Goal: Information Seeking & Learning: Learn about a topic

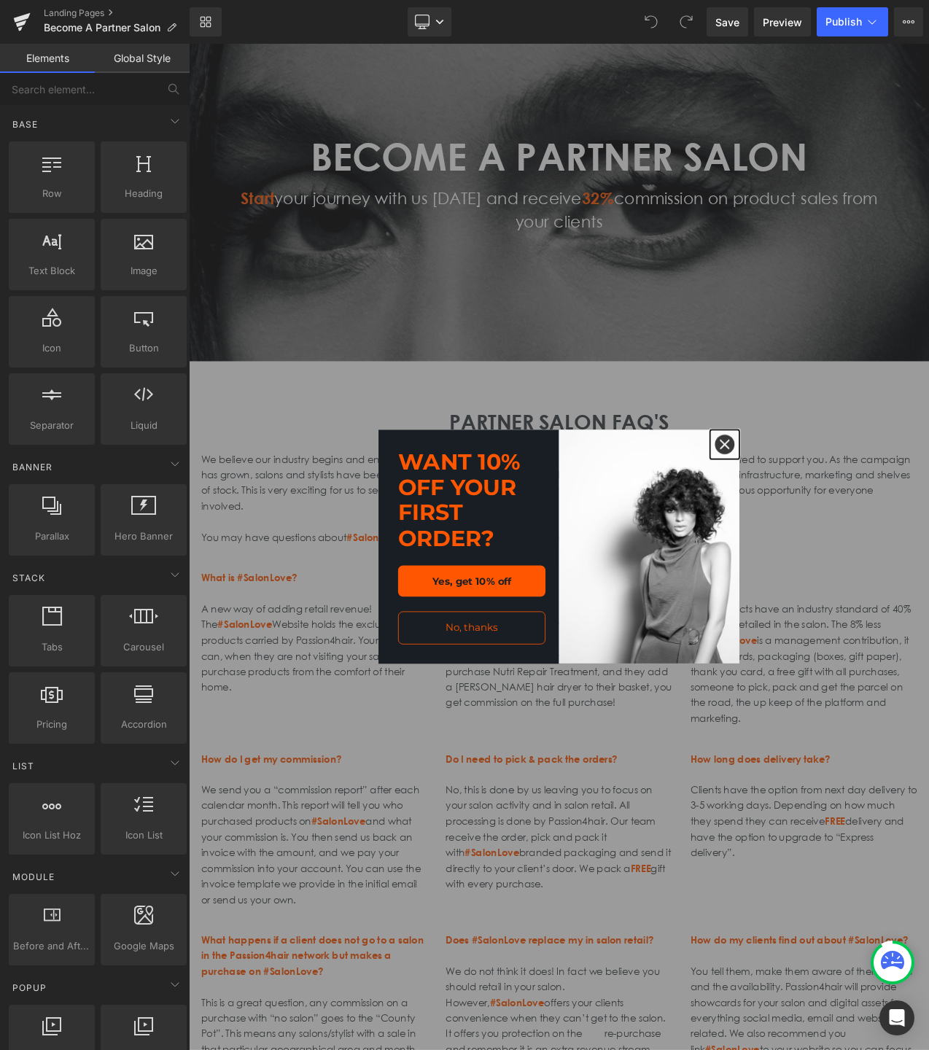
click at [829, 521] on icon "close icon" at bounding box center [828, 521] width 12 height 12
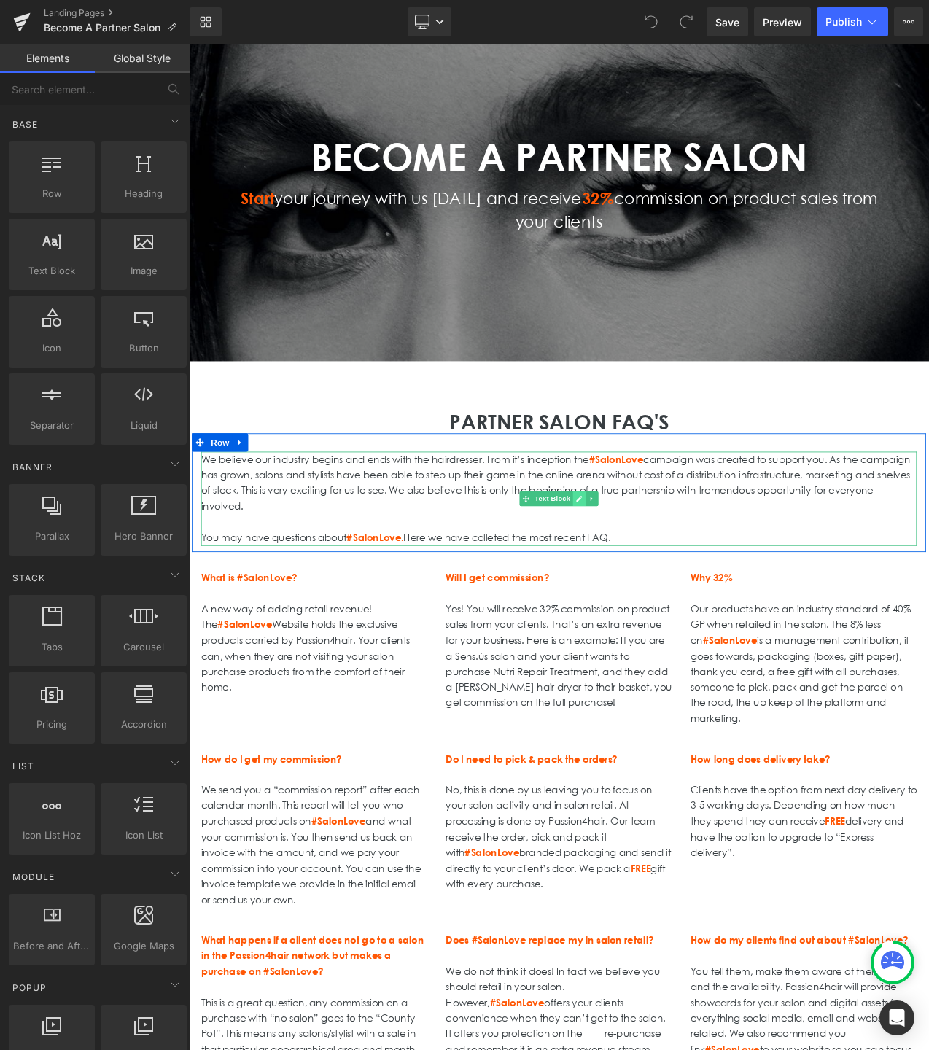
click at [658, 588] on link at bounding box center [654, 585] width 15 height 17
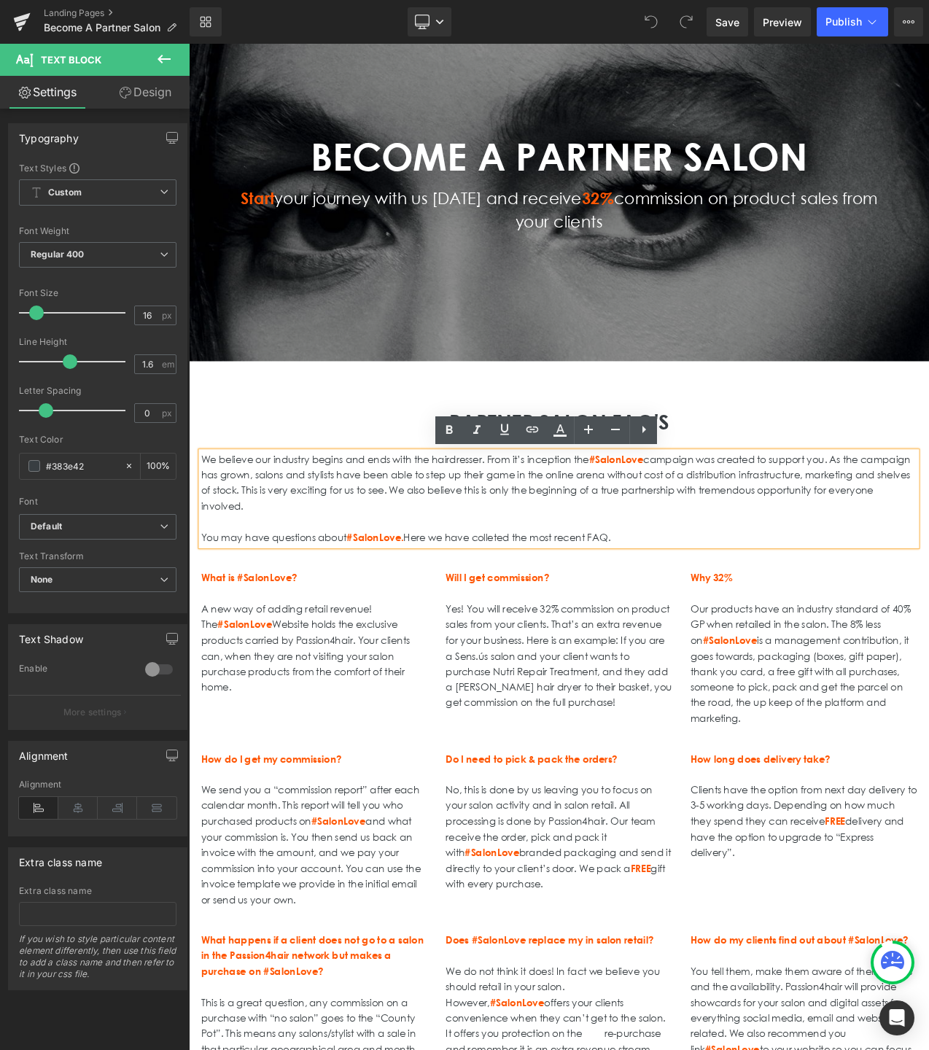
drag, startPoint x: 680, startPoint y: 631, endPoint x: 200, endPoint y: 537, distance: 489.0
click at [204, 535] on div "We believe our industry begins and ends with the hairdresser. From it’s incepti…" at bounding box center [629, 586] width 853 height 112
paste div
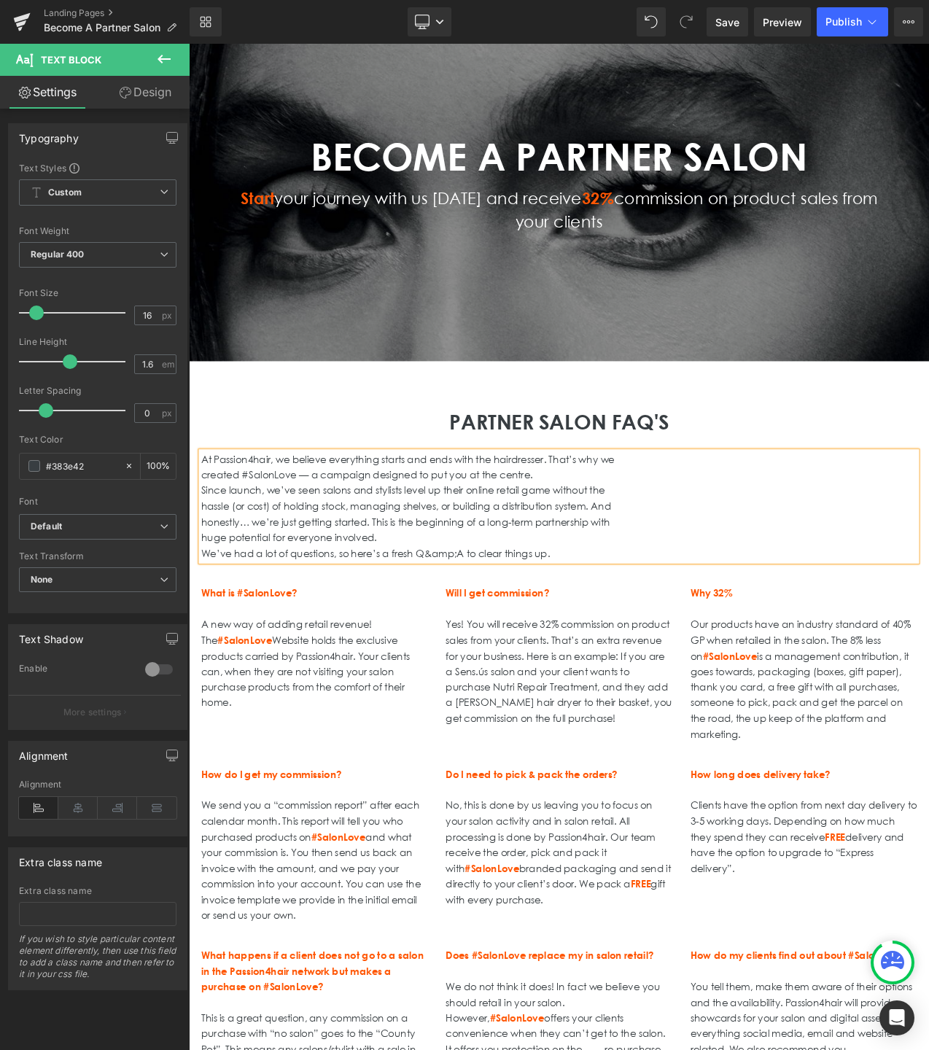
click at [203, 557] on p "created #SalonLove — a campaign designed to put you at the centre." at bounding box center [629, 558] width 853 height 19
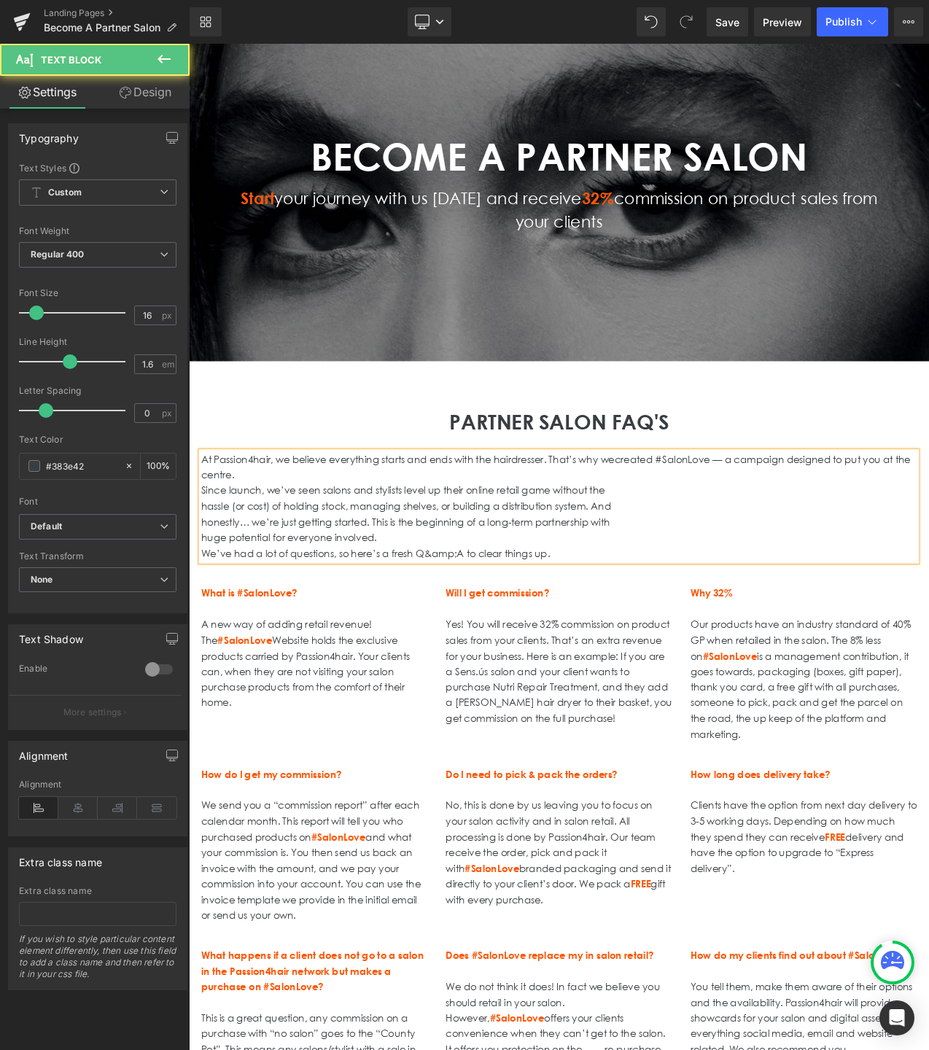
click at [207, 573] on p "Since launch, we’ve seen salons and stylists level up their online retail game …" at bounding box center [629, 576] width 853 height 19
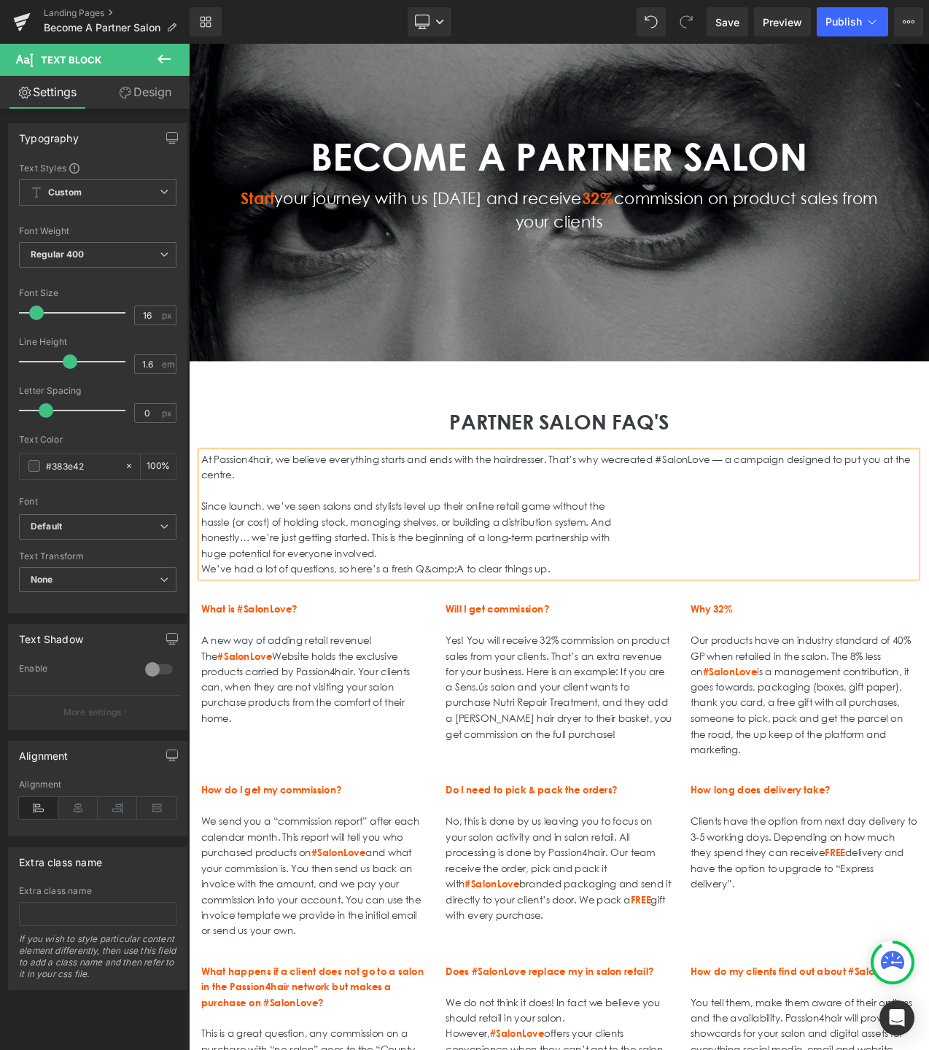
drag, startPoint x: 203, startPoint y: 610, endPoint x: 204, endPoint y: 620, distance: 10.2
click at [203, 610] on p "hassle (or cost) of holding stock, managing shelves, or building a distribution…" at bounding box center [629, 614] width 853 height 19
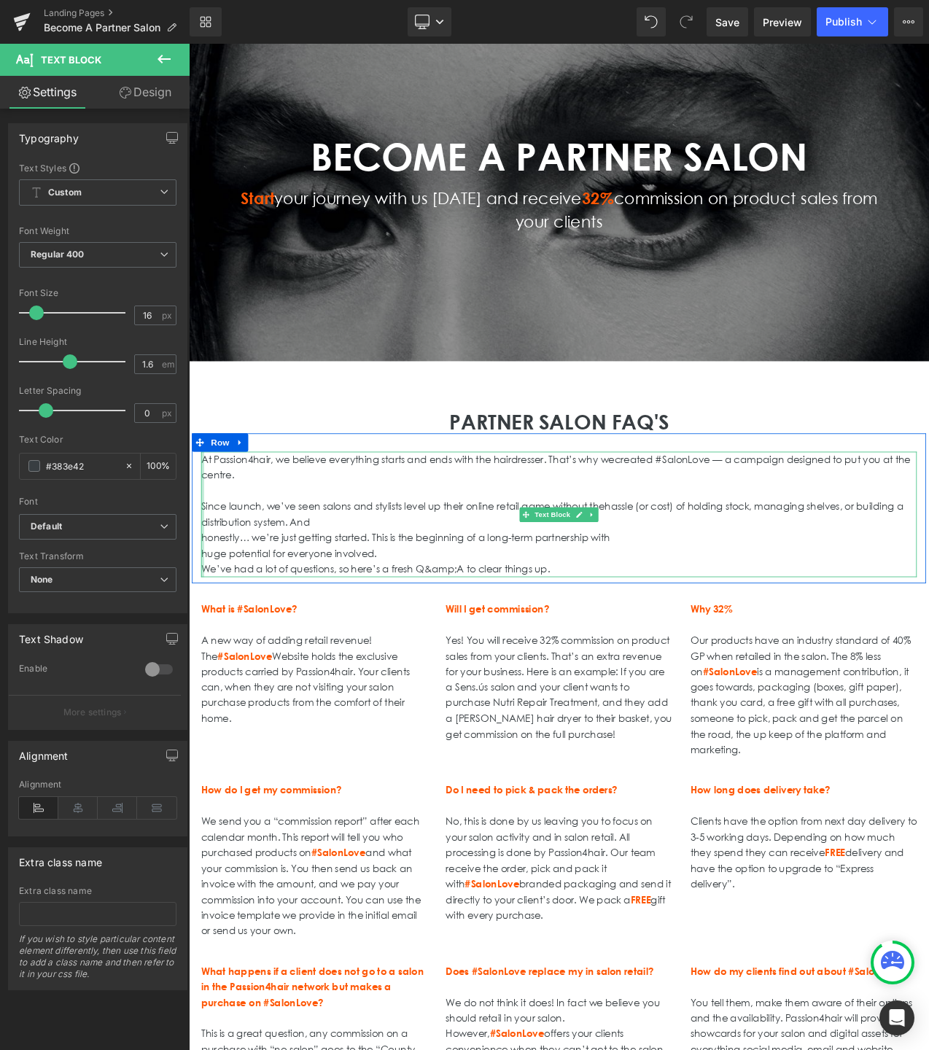
click at [204, 633] on div at bounding box center [205, 604] width 4 height 149
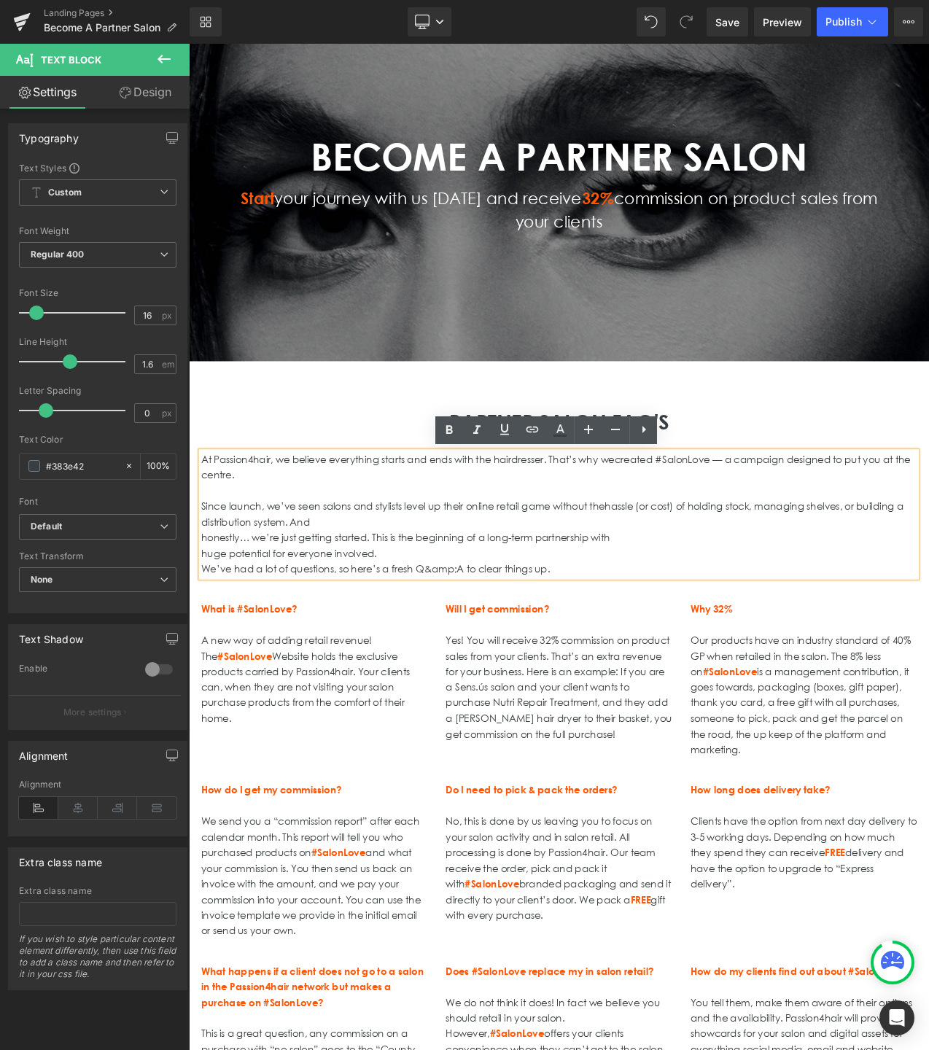
click at [204, 634] on p "honestly… we’re just getting started. This is the beginning of a long-term part…" at bounding box center [629, 632] width 853 height 19
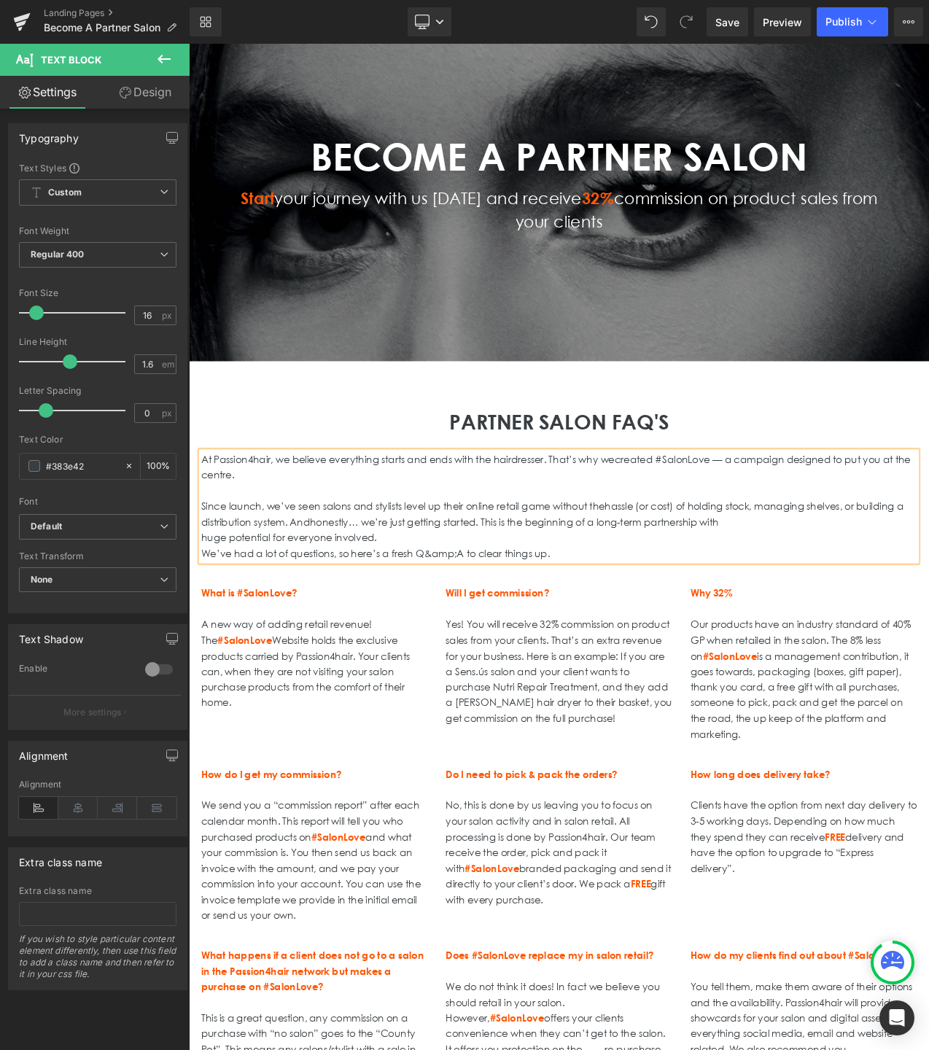
drag, startPoint x: 206, startPoint y: 631, endPoint x: 212, endPoint y: 637, distance: 8.8
click at [206, 631] on p "huge potential for everyone involved." at bounding box center [629, 632] width 853 height 19
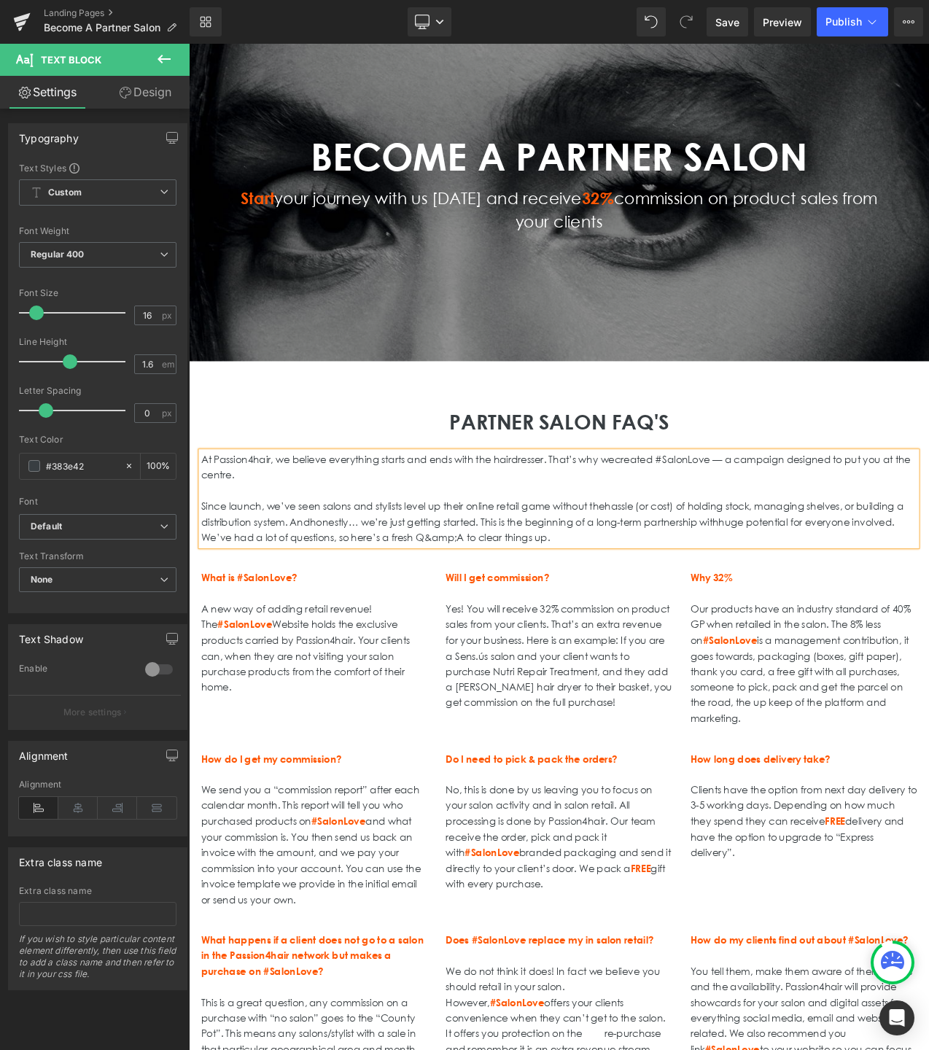
click at [258, 623] on p "Since launch, we’ve seen salons and stylists level up their online retail game …" at bounding box center [629, 604] width 853 height 37
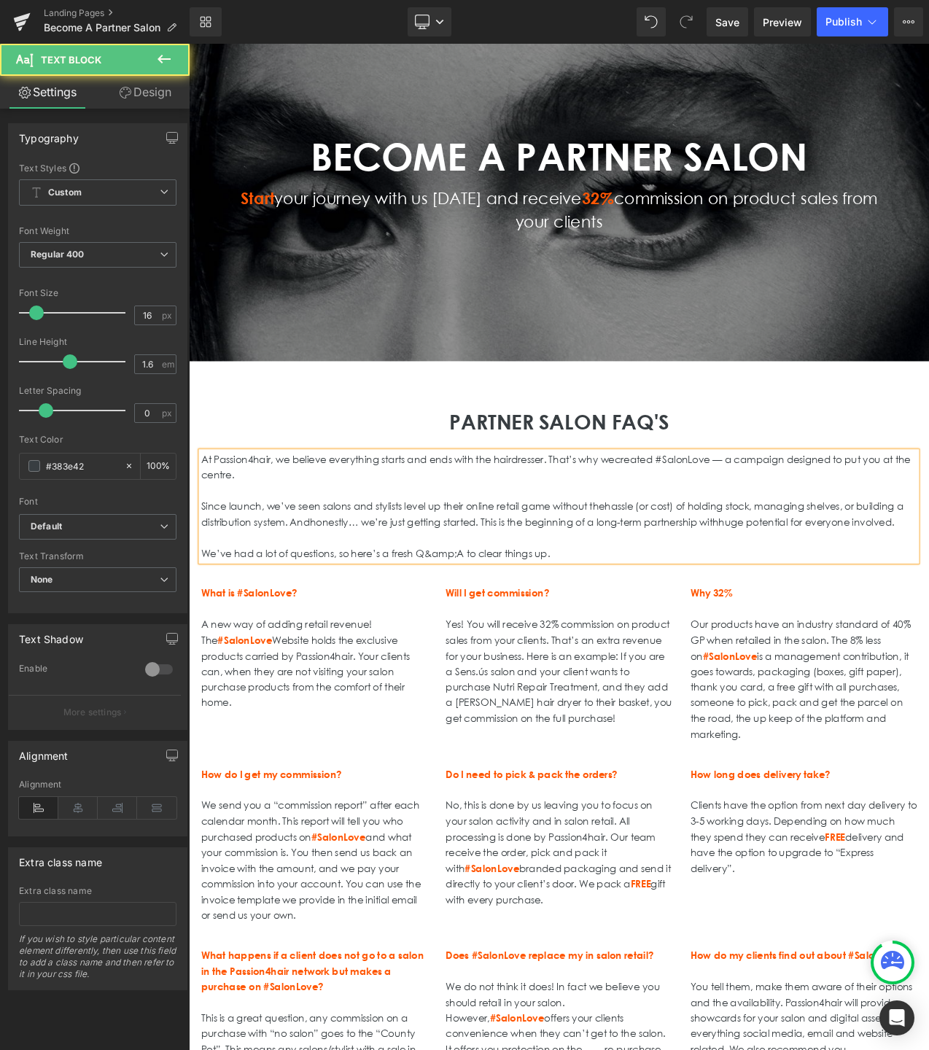
click at [511, 661] on p "We’ve had a lot of questions, so here’s a fresh Q&amp;A to clear things up." at bounding box center [629, 651] width 853 height 19
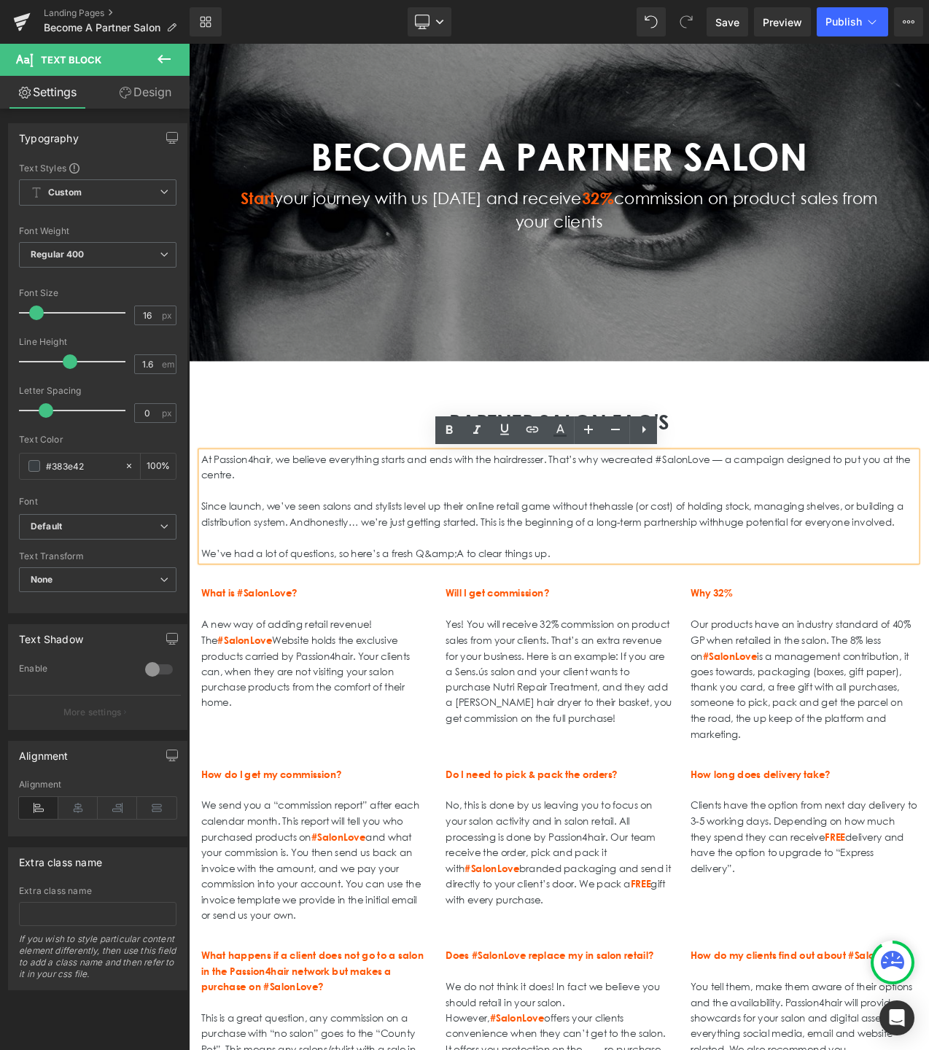
click at [516, 661] on p "We’ve had a lot of questions, so here’s a fresh Q&amp;A to clear things up." at bounding box center [629, 651] width 853 height 19
click at [663, 661] on p "We’ve had a lot of questions, so here’s a fresh Q&A to clear things up." at bounding box center [629, 651] width 853 height 19
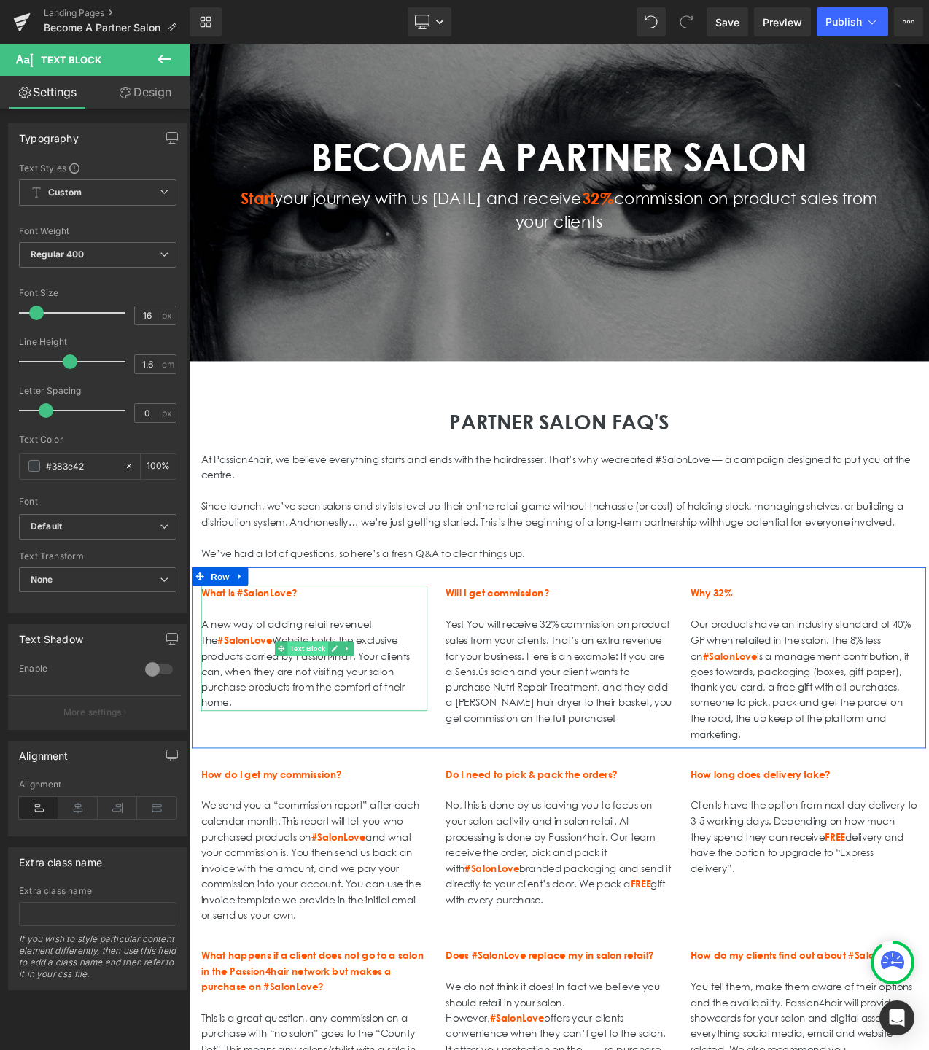
click at [326, 774] on span "Text Block" at bounding box center [330, 764] width 48 height 17
click at [359, 769] on icon at bounding box center [362, 764] width 8 height 9
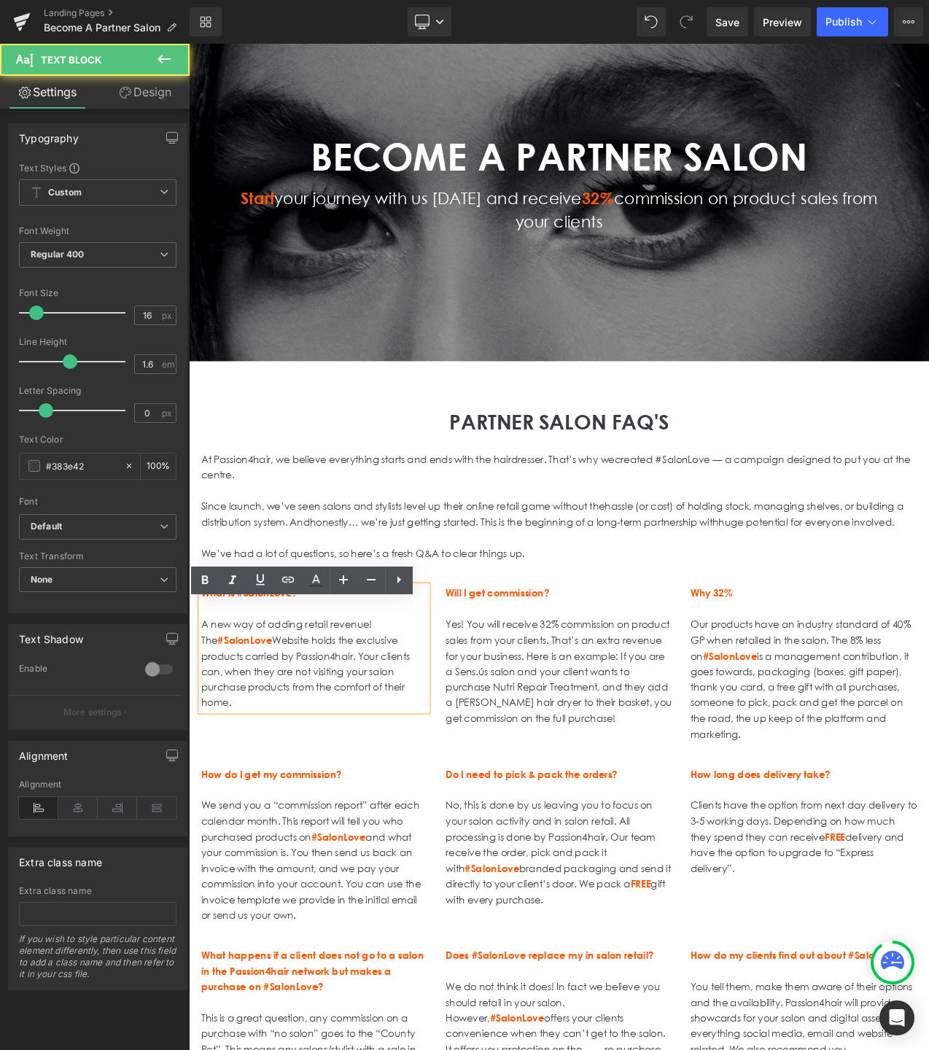
drag, startPoint x: 275, startPoint y: 846, endPoint x: 189, endPoint y: 763, distance: 119.6
paste div
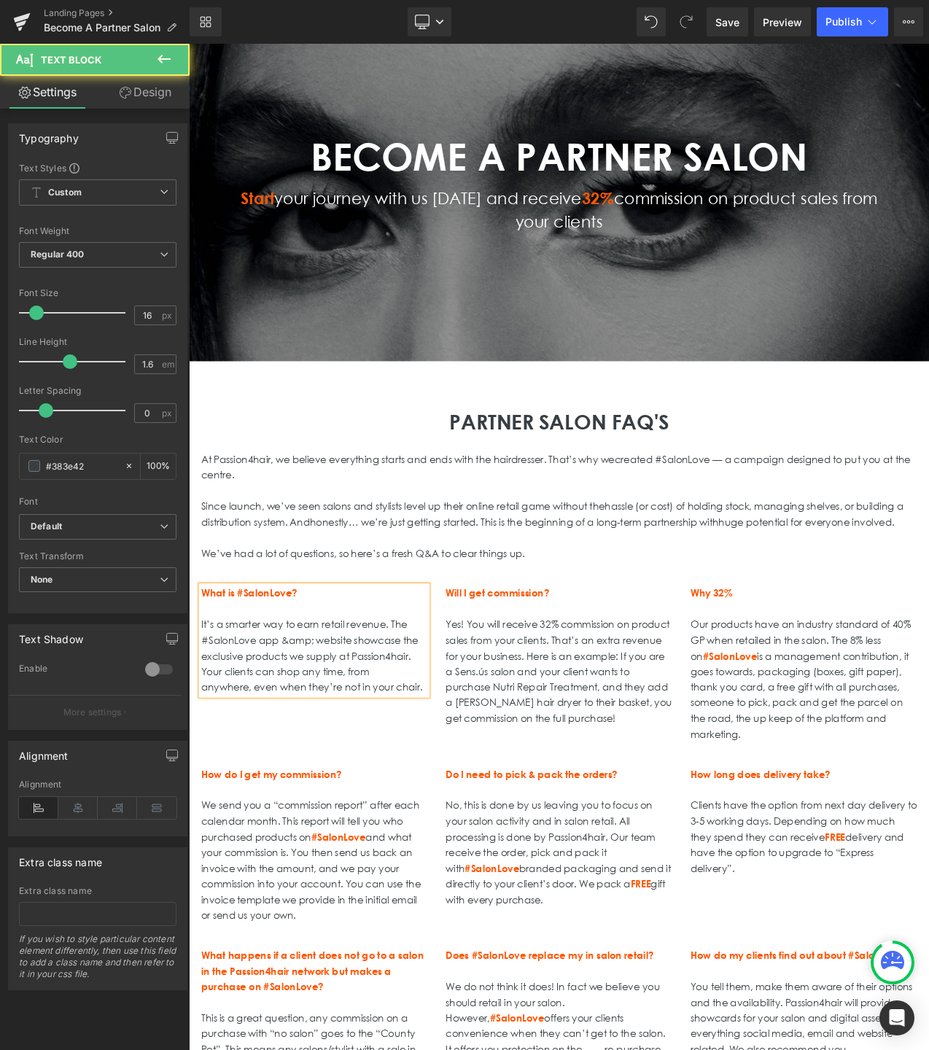
click at [342, 764] on p "It’s a smarter way to earn retail revenue. The #SalonLove app &amp; website sho…" at bounding box center [338, 745] width 270 height 37
click at [203, 795] on p "exclusive products we supply at Passion4hair. Your clients can shop any time, f…" at bounding box center [338, 783] width 270 height 37
click at [206, 821] on p "anywhere, even when they’re not in your chair." at bounding box center [338, 811] width 270 height 19
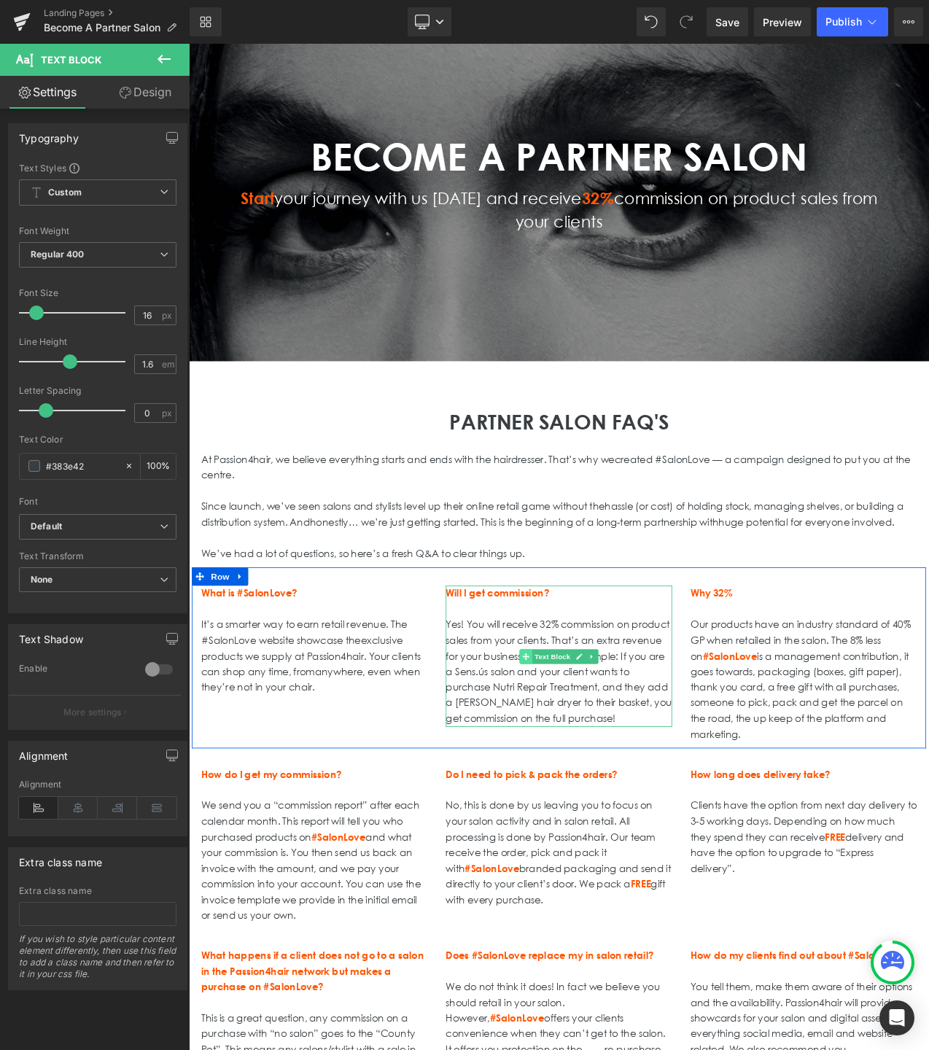
click at [583, 783] on span at bounding box center [590, 774] width 15 height 17
click at [655, 779] on icon at bounding box center [654, 774] width 8 height 9
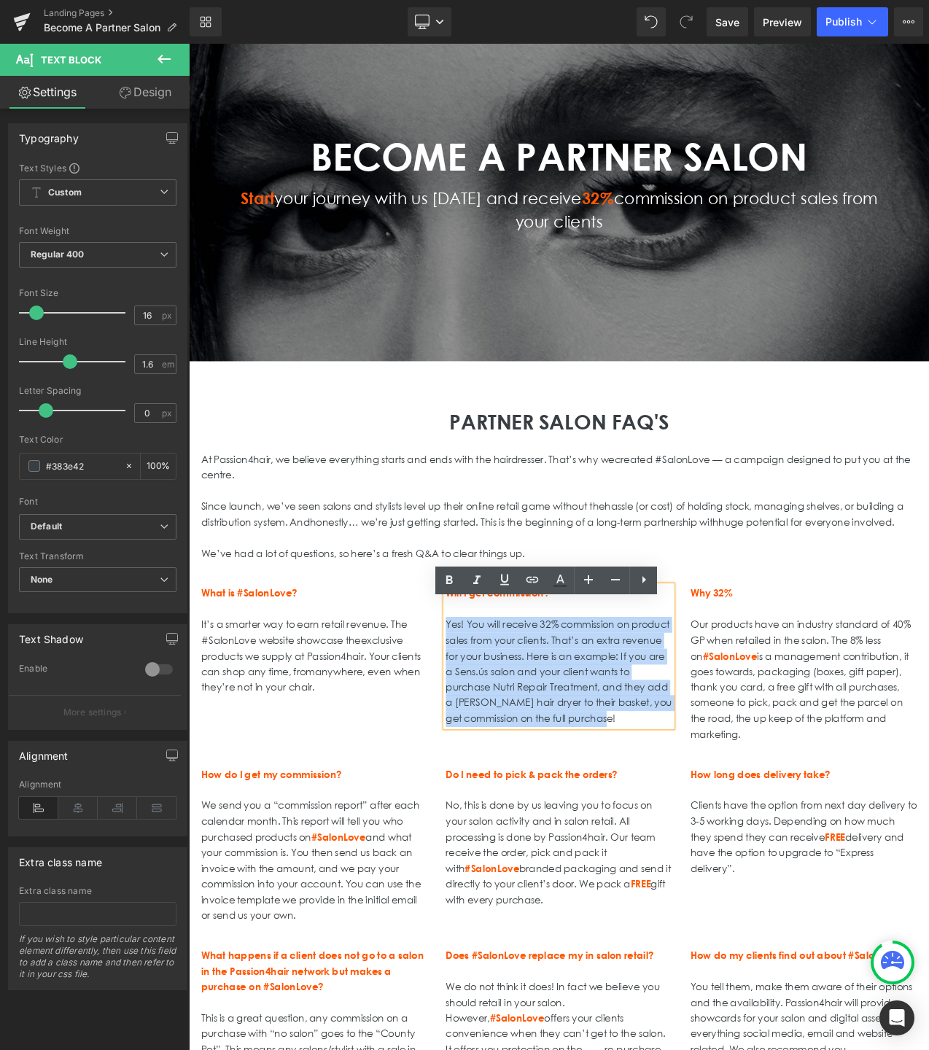
drag, startPoint x: 738, startPoint y: 869, endPoint x: 478, endPoint y: 755, distance: 283.4
click at [478, 755] on div "What is #SalonLove? It’s a smarter way to earn retail revenue. The #SalonLove w…" at bounding box center [629, 776] width 875 height 216
paste div
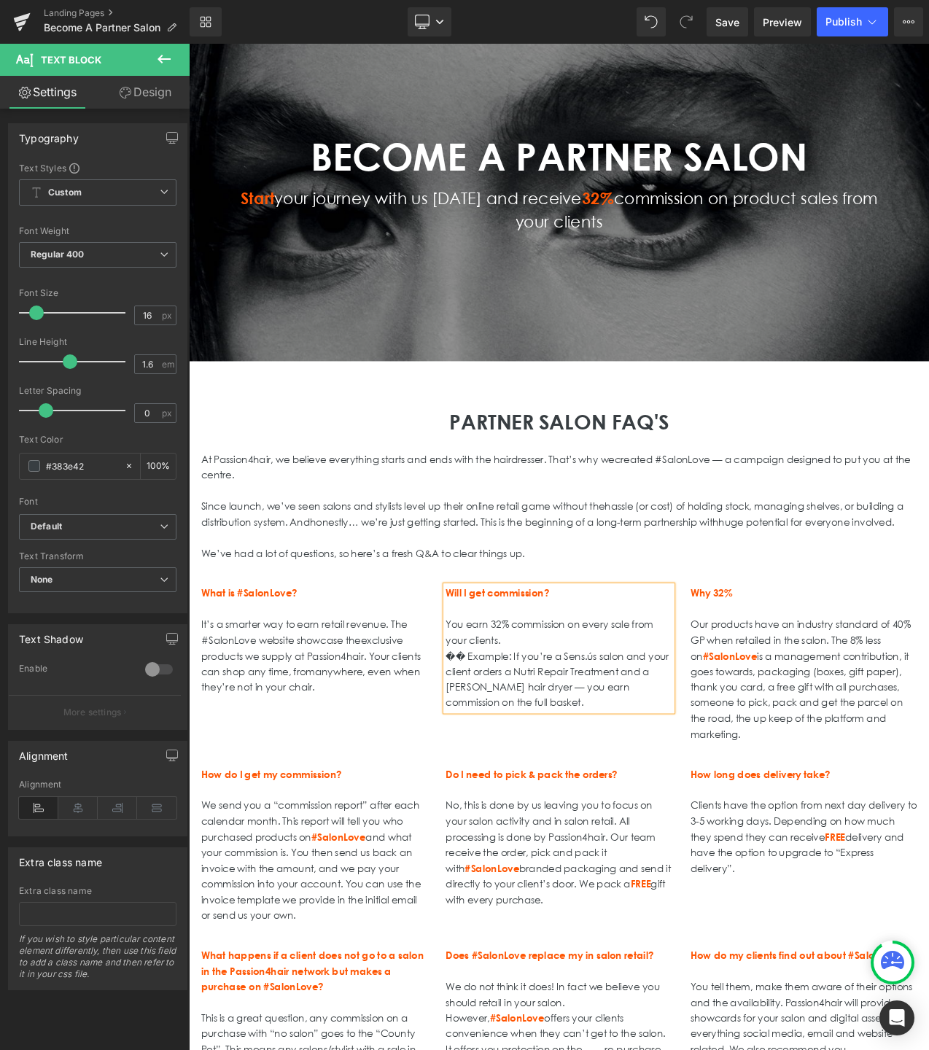
click at [522, 789] on p "�� Example: If you’re a Sens.ús salon and your client orders a Nutri Repair Tre…" at bounding box center [630, 783] width 270 height 37
click at [448, 853] on div "What is #SalonLove? It’s a smarter way to earn retail revenue. The #SalonLove w…" at bounding box center [629, 776] width 875 height 216
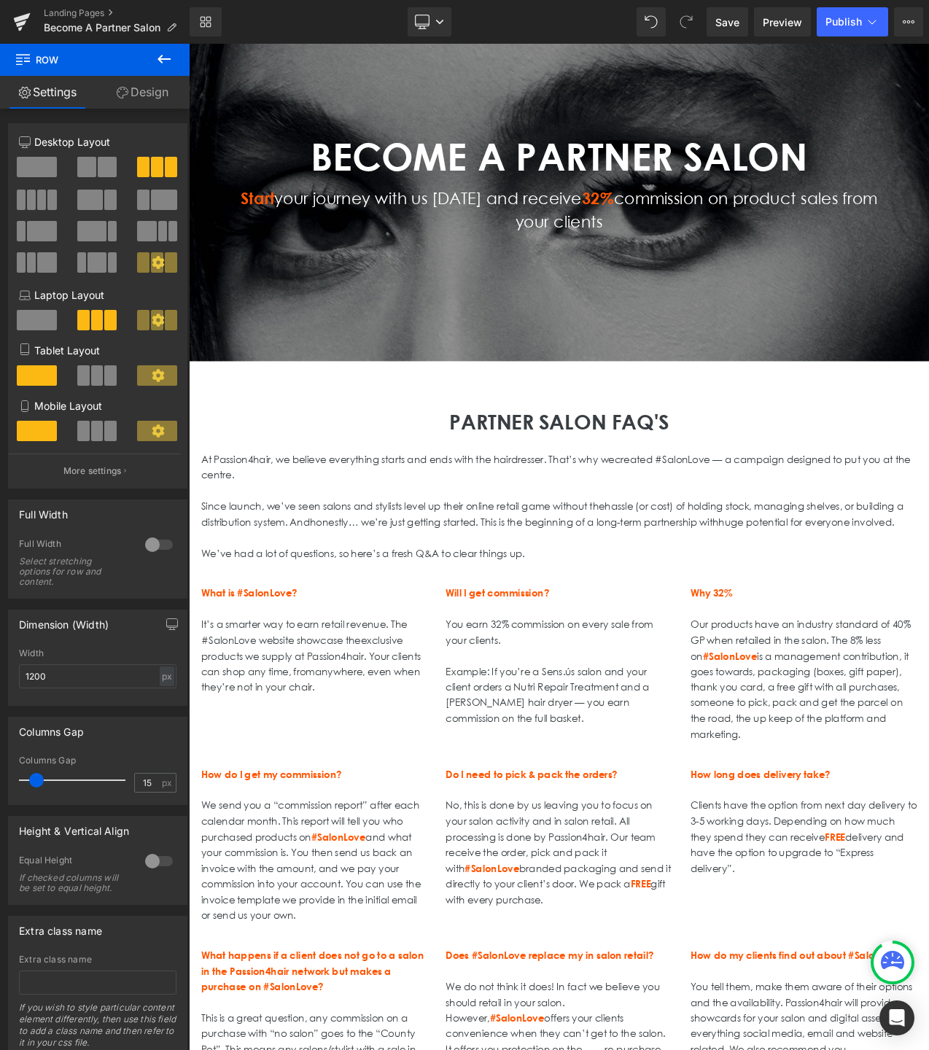
click at [848, 844] on p "Our products have an industry standard of 40% GP when retailed in the salon. Th…" at bounding box center [922, 801] width 270 height 149
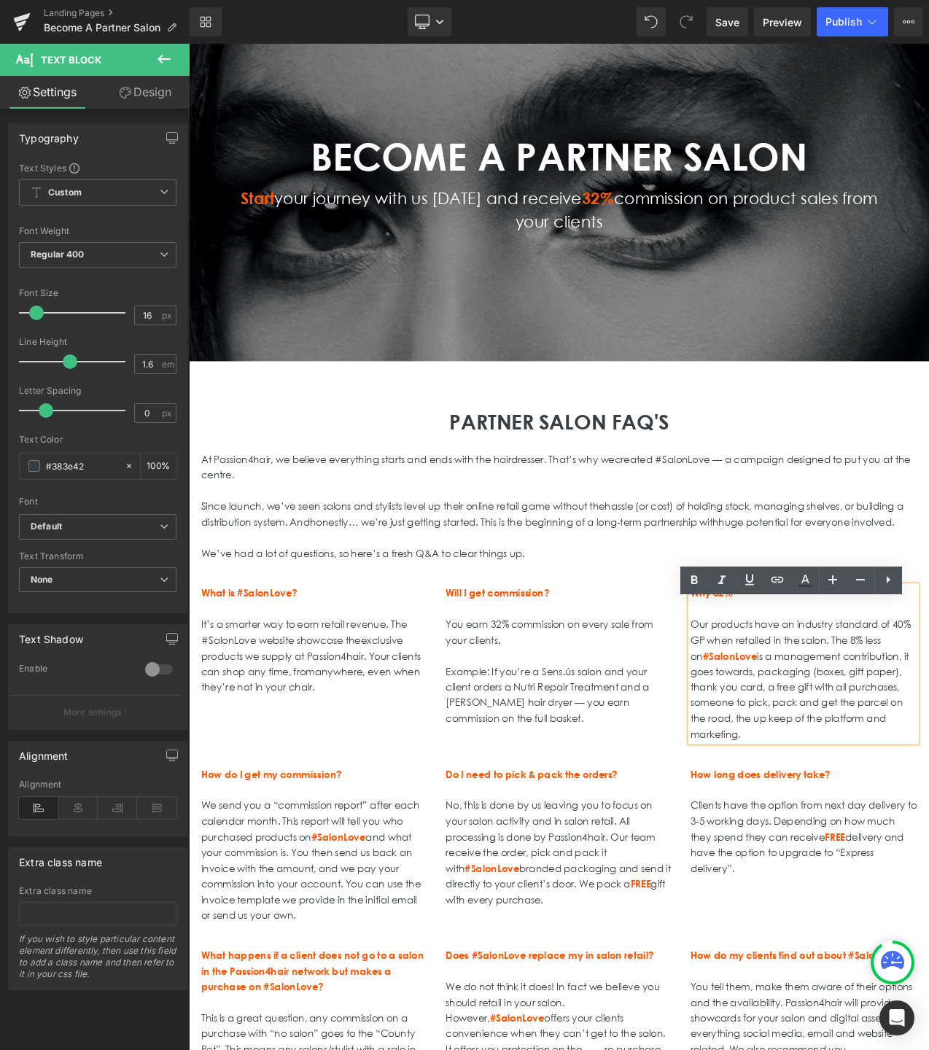
drag, startPoint x: 854, startPoint y: 886, endPoint x: 782, endPoint y: 755, distance: 150.1
click at [782, 755] on div "Why 32% Our products have an industry standard of 40% GP when retailed in the s…" at bounding box center [922, 783] width 292 height 187
paste div
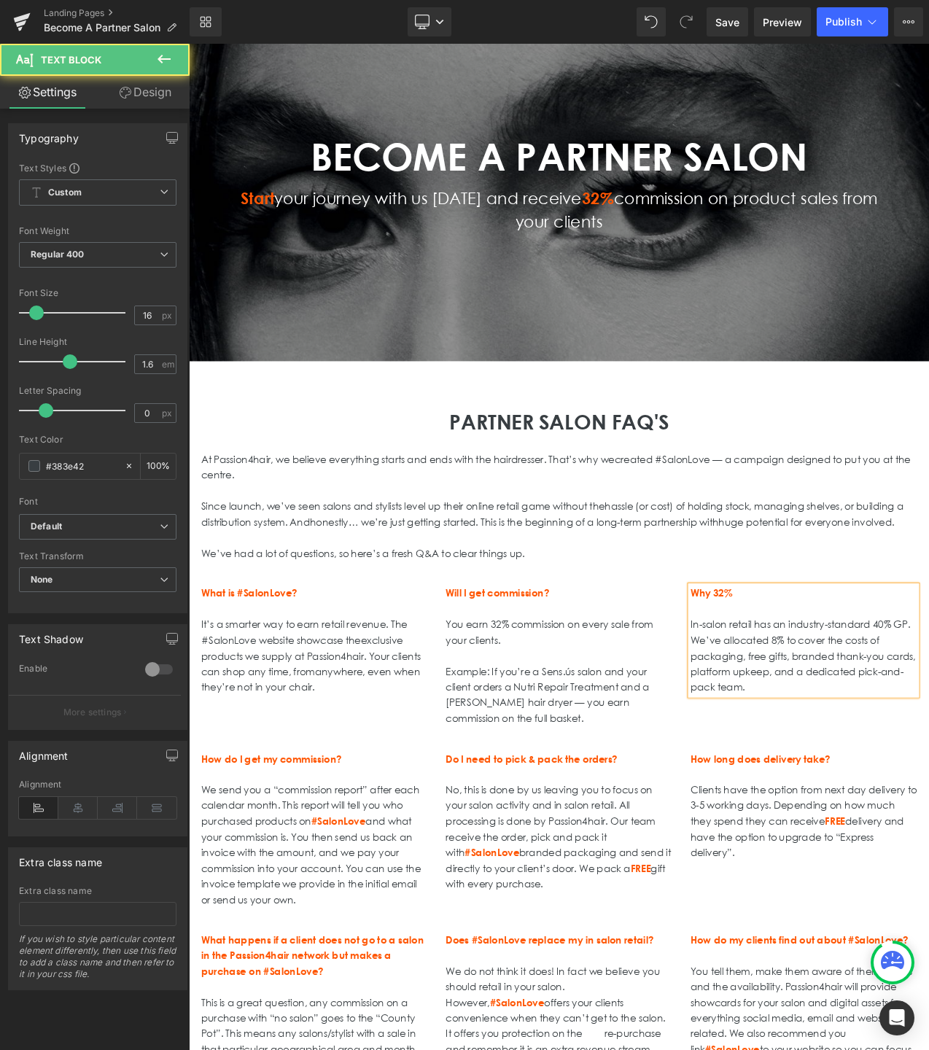
click at [790, 821] on p "pack team." at bounding box center [922, 811] width 270 height 19
click at [789, 794] on p "packaging, free gifts, branded thank-you cards, platform upkeep, and a dedicate…" at bounding box center [922, 793] width 270 height 56
click at [789, 811] on span "packaging, free gifts, branded thank-you cards, platform upkeep, and a dedicate…" at bounding box center [919, 792] width 264 height 52
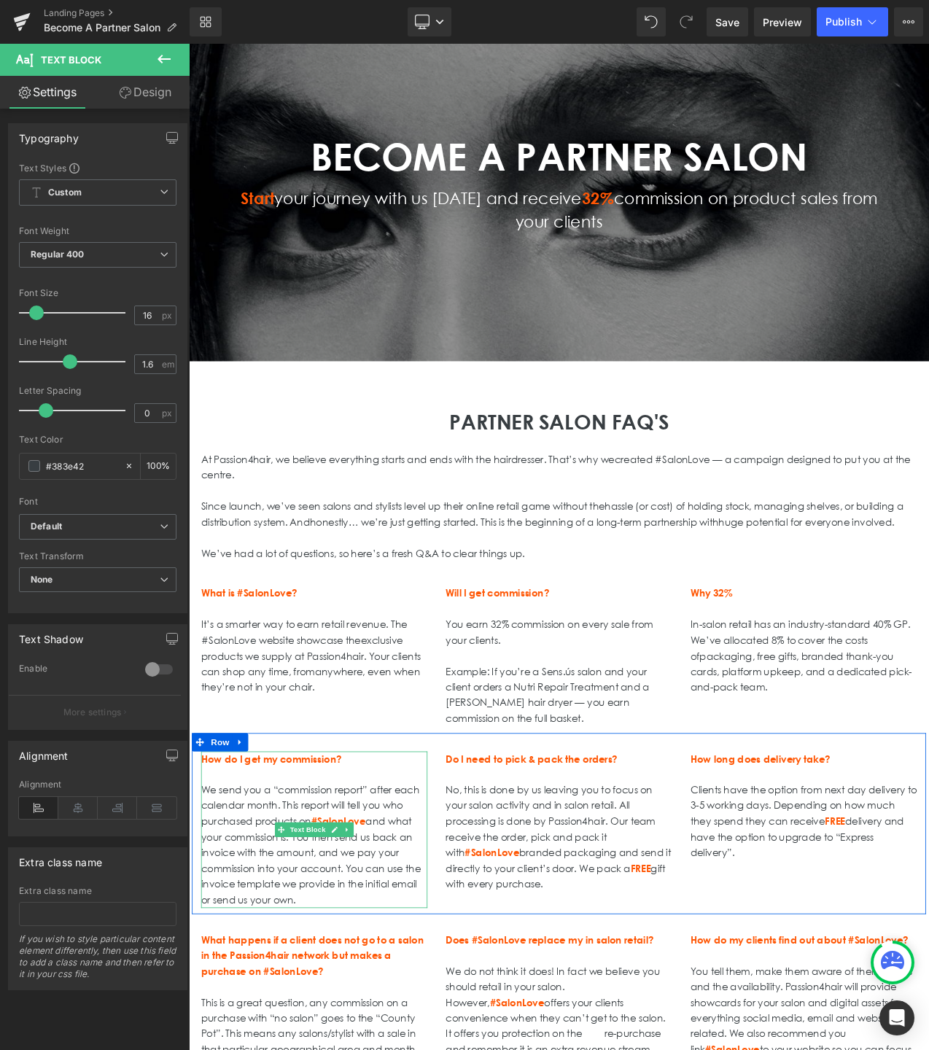
click at [359, 903] on strong "How do I get my commission?" at bounding box center [287, 896] width 168 height 15
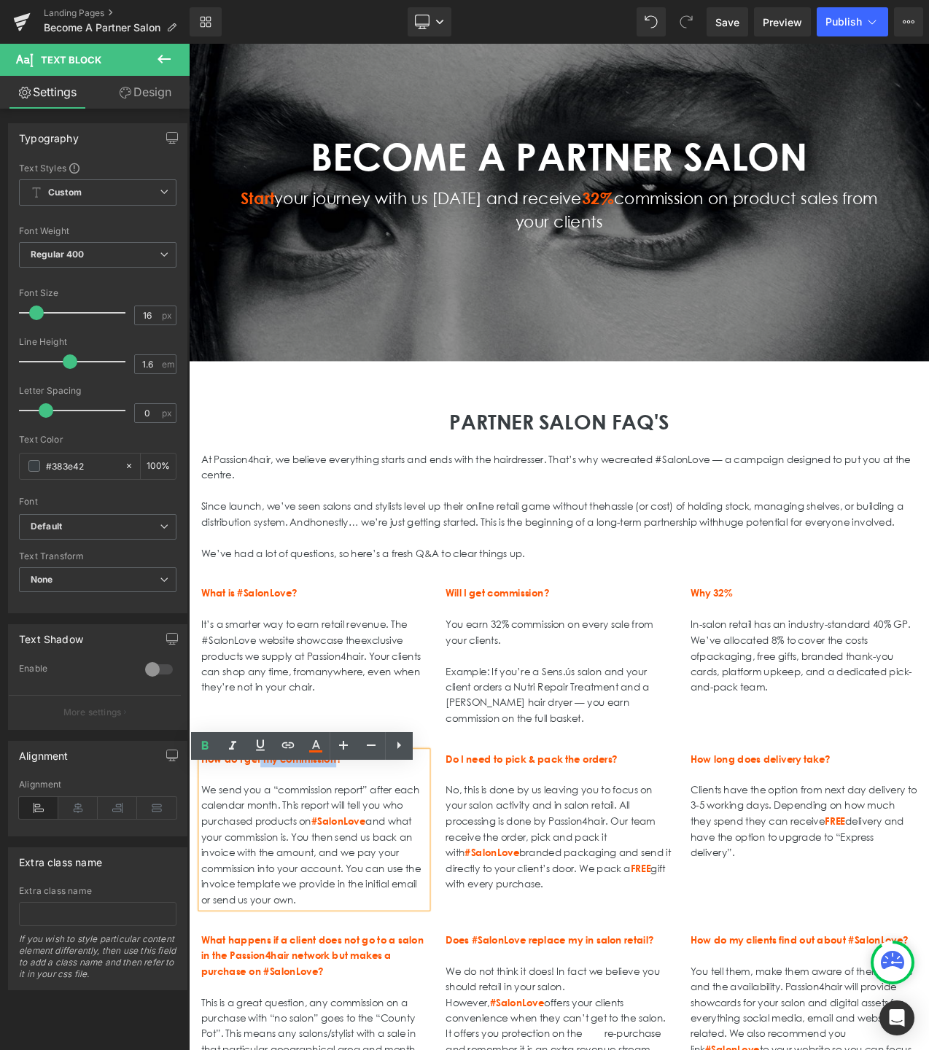
drag, startPoint x: 367, startPoint y: 919, endPoint x: 284, endPoint y: 919, distance: 83.1
click at [276, 903] on strong "How do I get my commission?" at bounding box center [287, 896] width 168 height 15
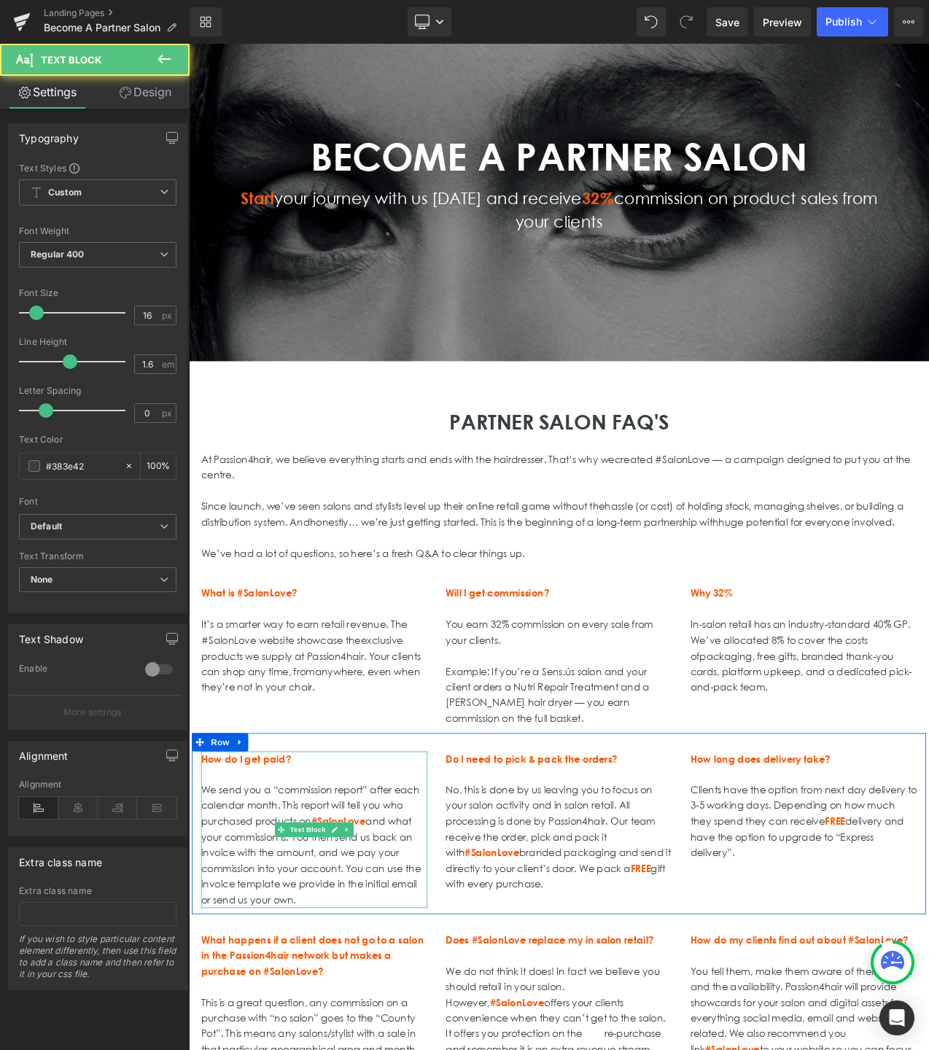
click at [331, 1020] on p "We send you a “commission report” after each calendar month. This report will t…" at bounding box center [338, 998] width 270 height 149
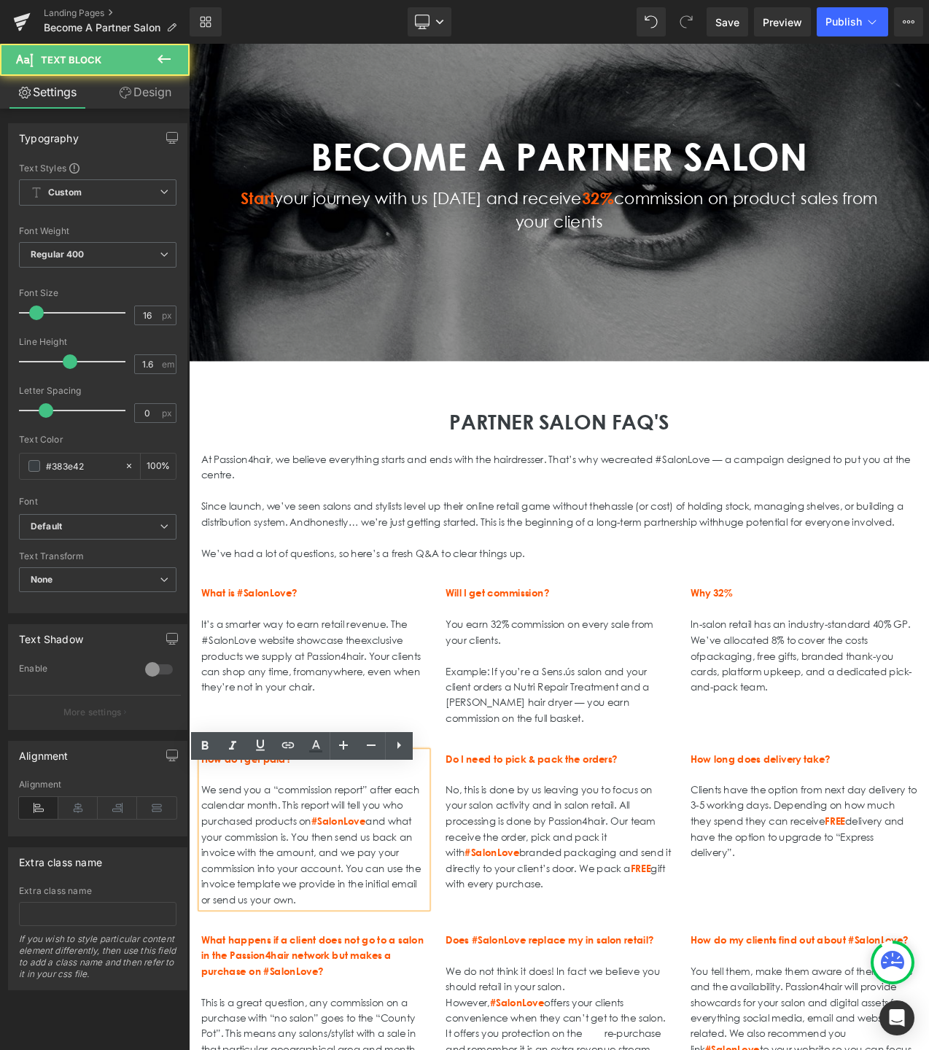
click at [359, 1040] on p "We send you a “commission report” after each calendar month. This report will t…" at bounding box center [338, 998] width 270 height 149
drag, startPoint x: 331, startPoint y: 1082, endPoint x: 196, endPoint y: 950, distance: 188.7
click at [196, 950] on div "How do I get paid? We send you a “commission report” after each calendar month.…" at bounding box center [338, 980] width 292 height 187
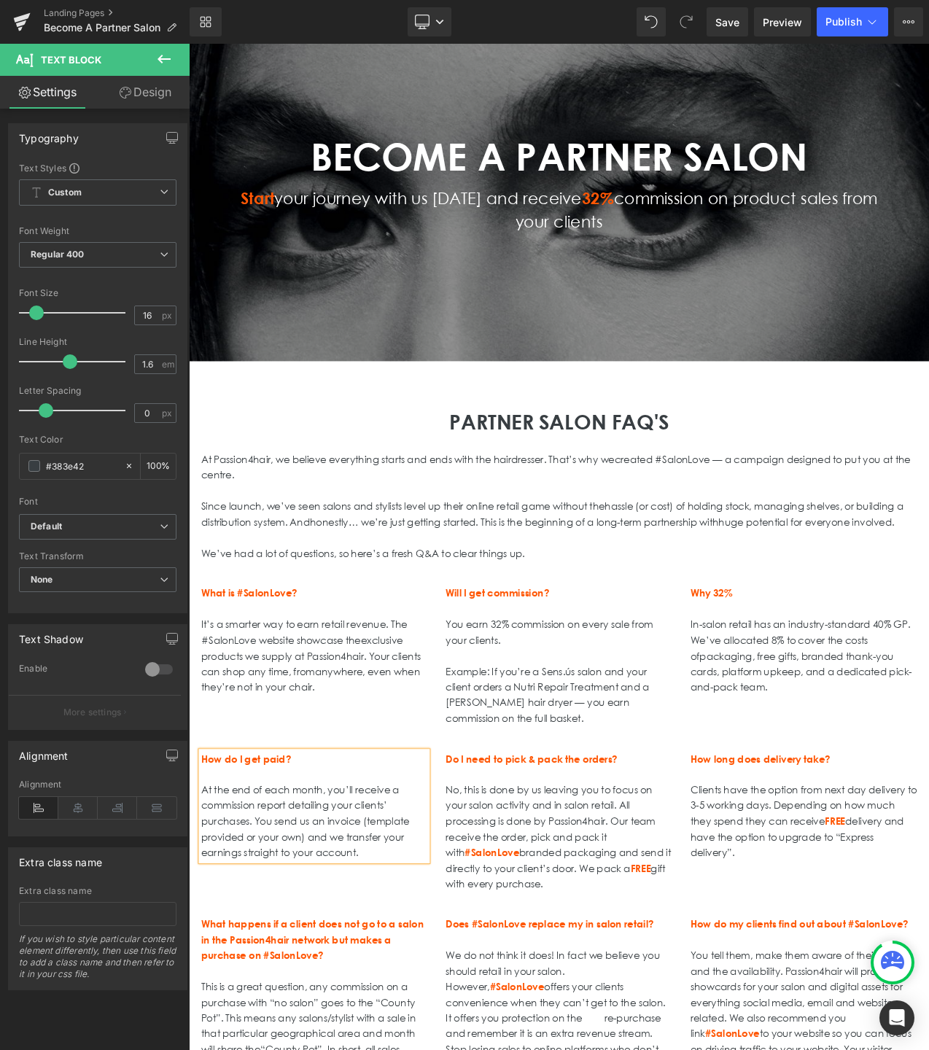
click at [205, 962] on p "At the end of each month, you’ll receive a commission report detailing your cli…" at bounding box center [338, 942] width 270 height 37
click at [206, 991] on p "purchases. You send us an invoice (template provided or your own) and we transf…" at bounding box center [338, 980] width 270 height 37
click at [206, 1008] on span "purchases. You send us an invoice (template provided or your own) and we transf…" at bounding box center [317, 989] width 229 height 52
click at [205, 1037] on p "earnings straight to your account." at bounding box center [338, 1027] width 270 height 19
click at [641, 903] on strong "Do I need to pick & pack the orders?" at bounding box center [597, 896] width 205 height 15
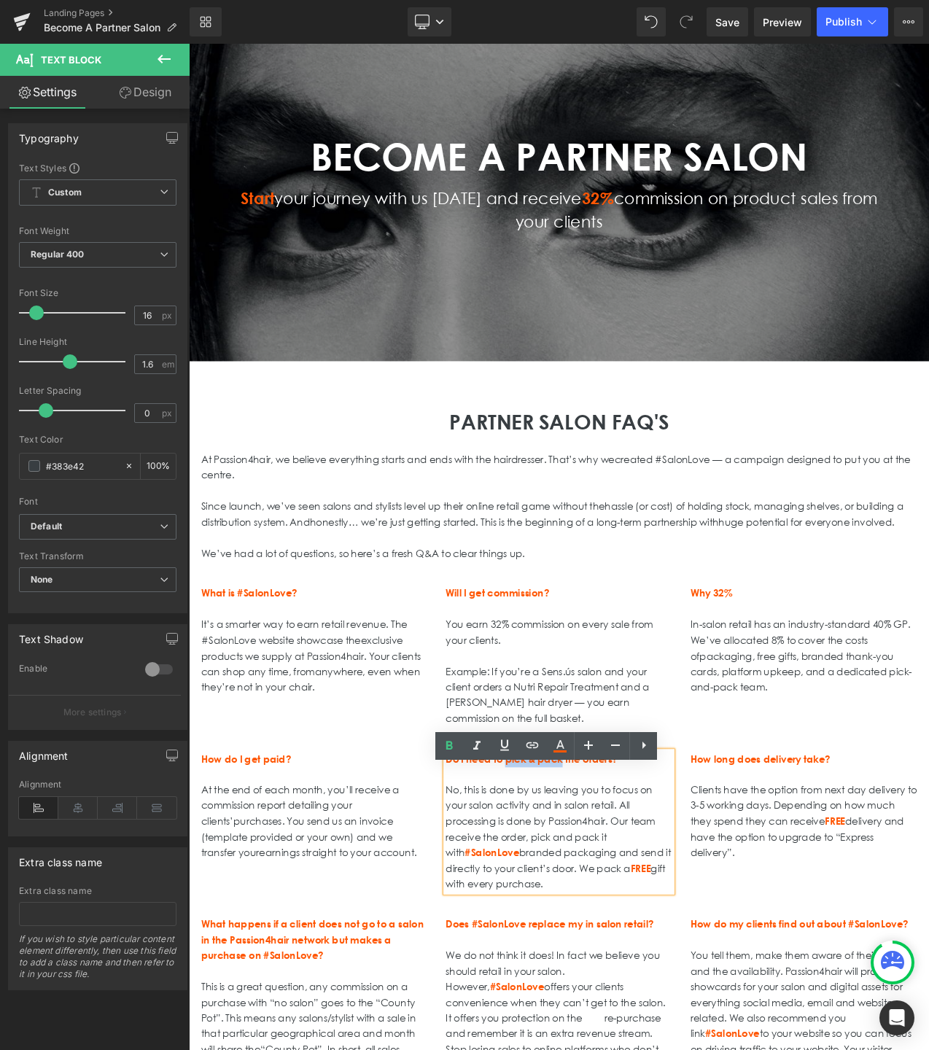
drag, startPoint x: 636, startPoint y: 916, endPoint x: 570, endPoint y: 918, distance: 65.7
click at [570, 903] on strong "Do I need to pick & pack the orders?" at bounding box center [597, 896] width 205 height 15
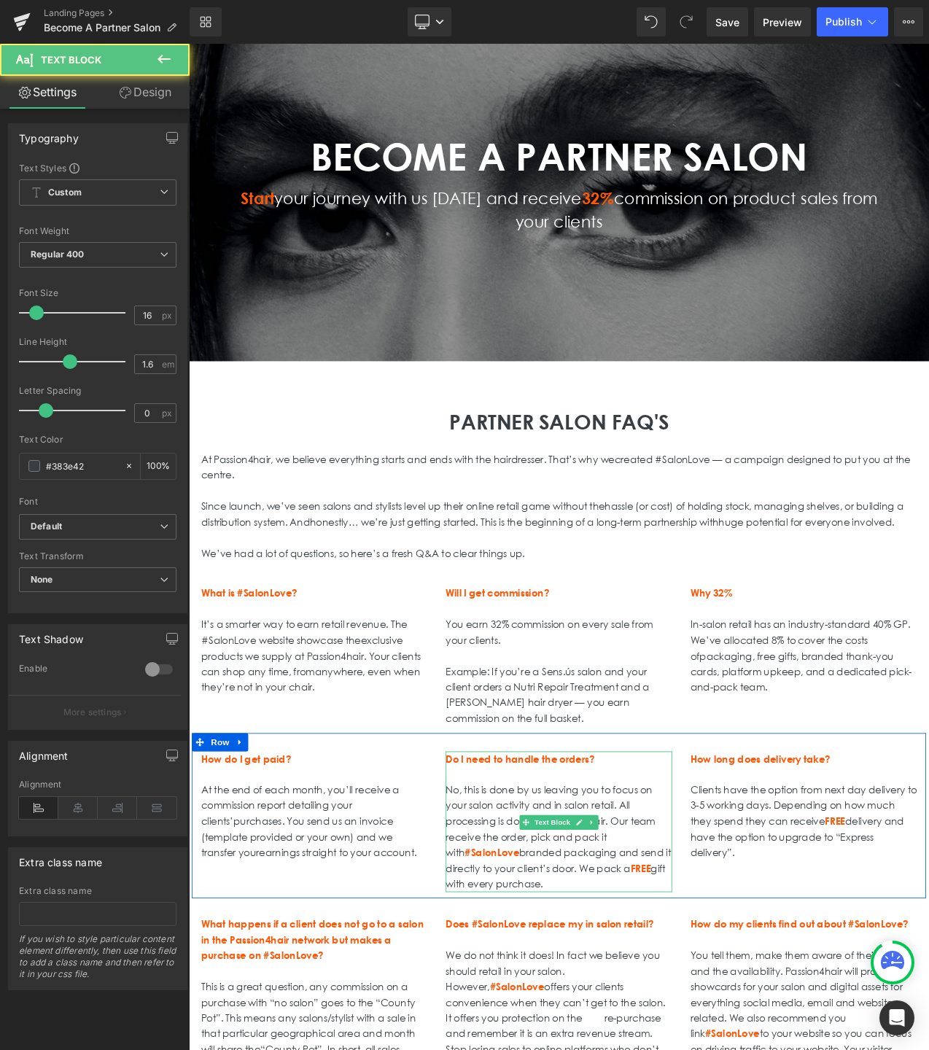
click at [549, 903] on strong "Do I need to handle the orders?" at bounding box center [583, 896] width 177 height 15
click at [595, 1019] on p "No, this is done by us leaving you to focus on your salon activity and in salon…" at bounding box center [630, 989] width 270 height 131
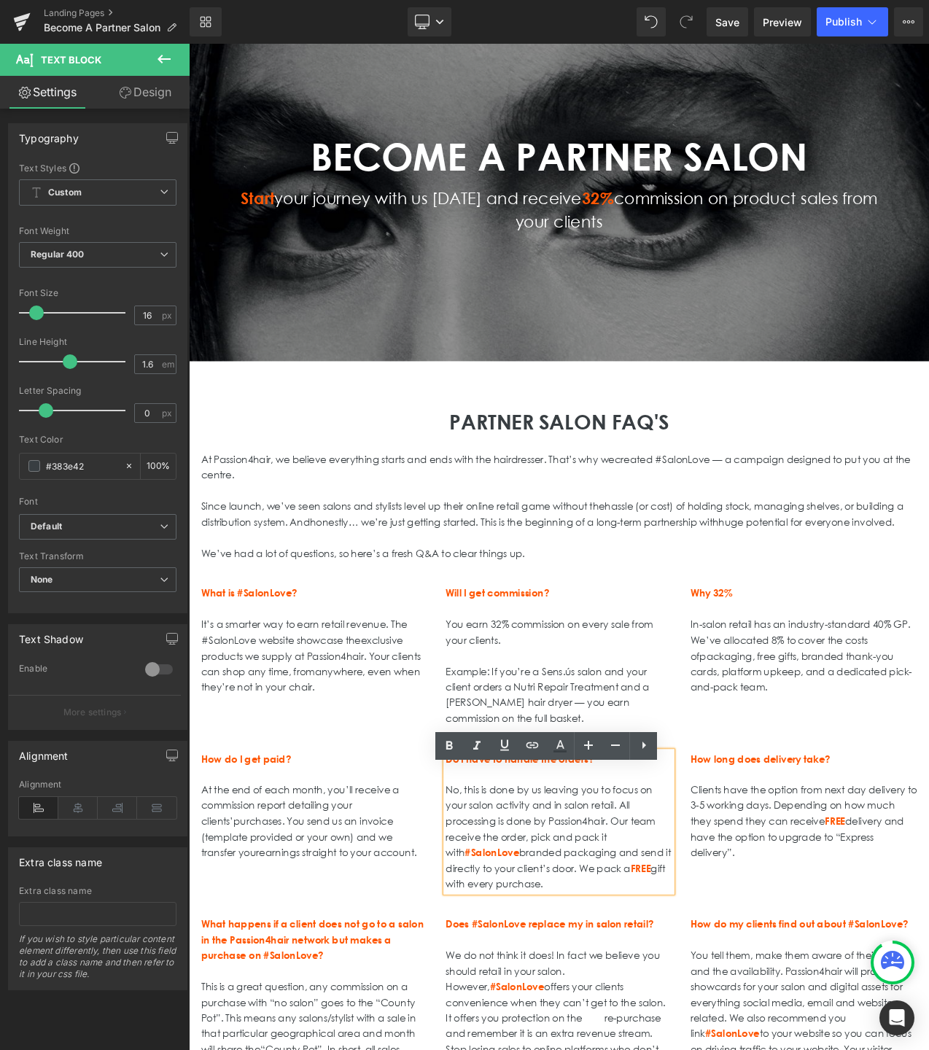
drag, startPoint x: 644, startPoint y: 1065, endPoint x: 483, endPoint y: 958, distance: 193.5
click at [483, 958] on div "How do I get paid? At the end of each month, you’ll receive a commission report…" at bounding box center [629, 963] width 875 height 197
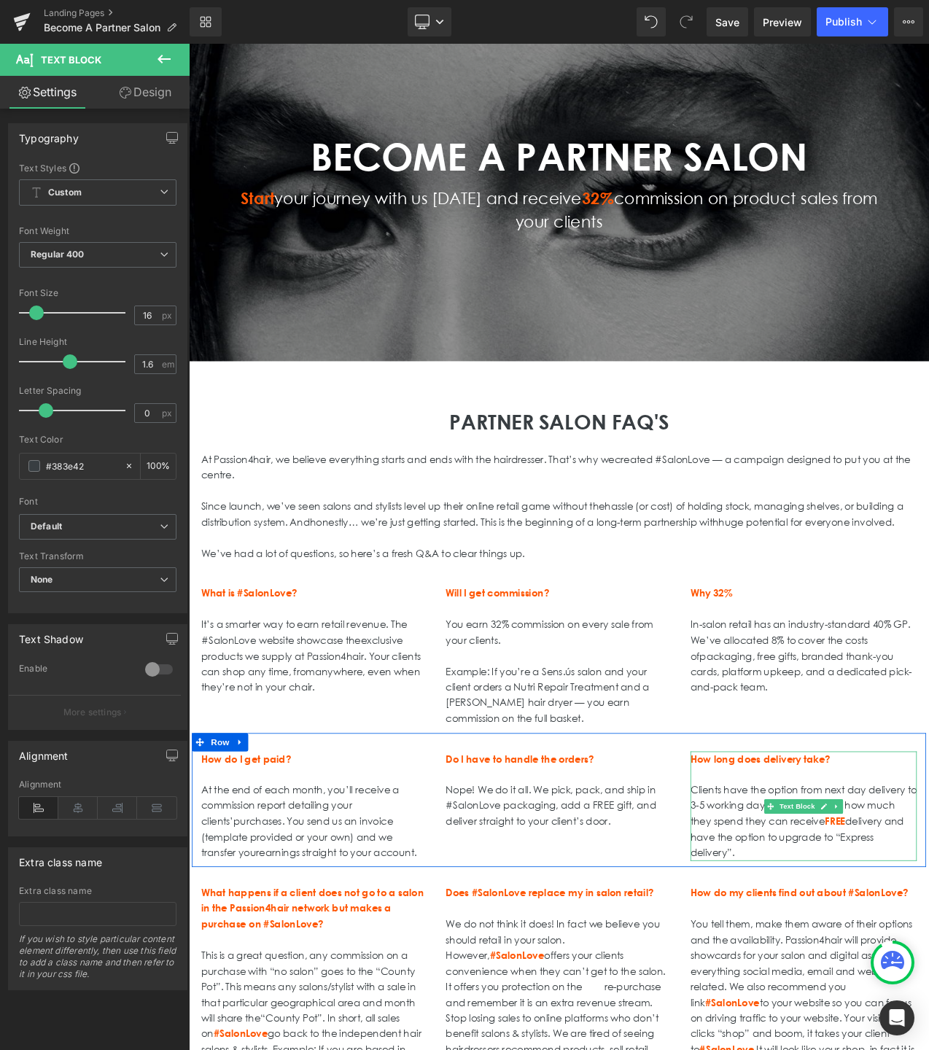
click at [842, 903] on strong "How long does delivery take?" at bounding box center [870, 896] width 167 height 15
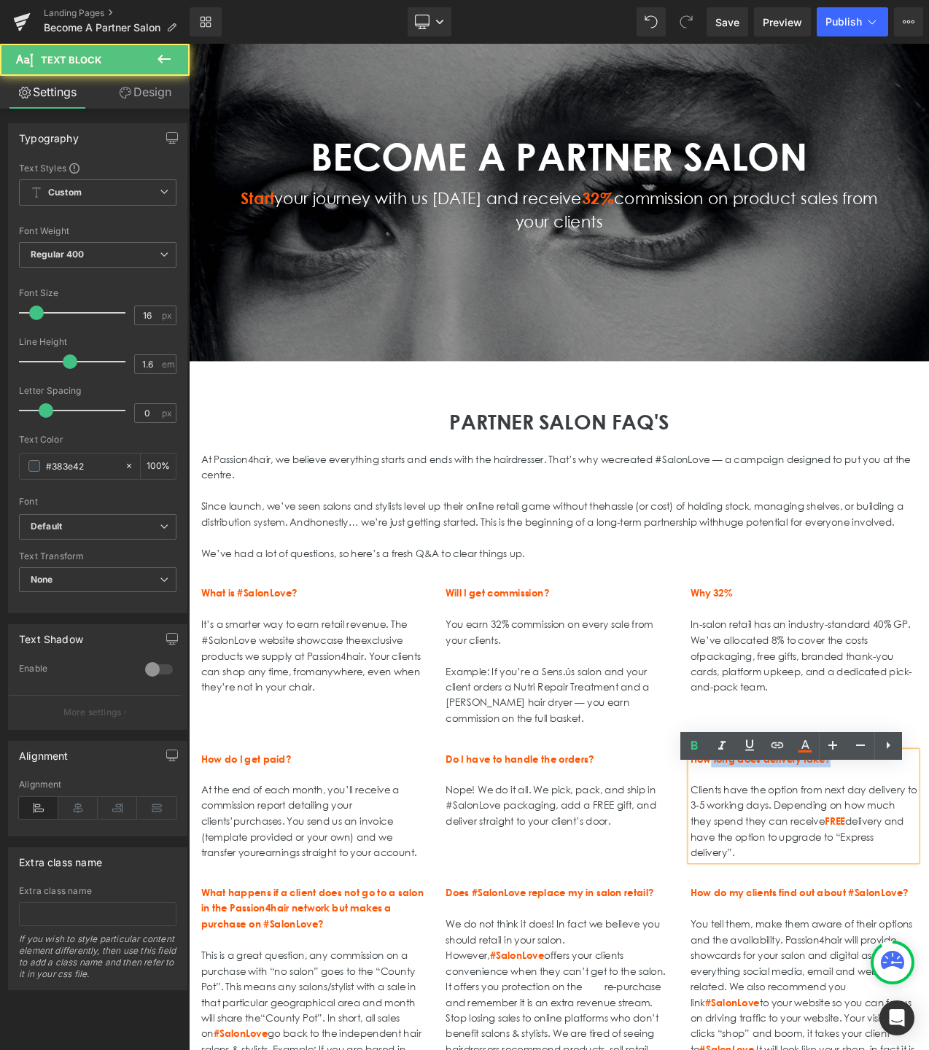
drag, startPoint x: 954, startPoint y: 918, endPoint x: 812, endPoint y: 910, distance: 142.4
click at [812, 903] on strong "How long does delivery take?" at bounding box center [870, 896] width 167 height 15
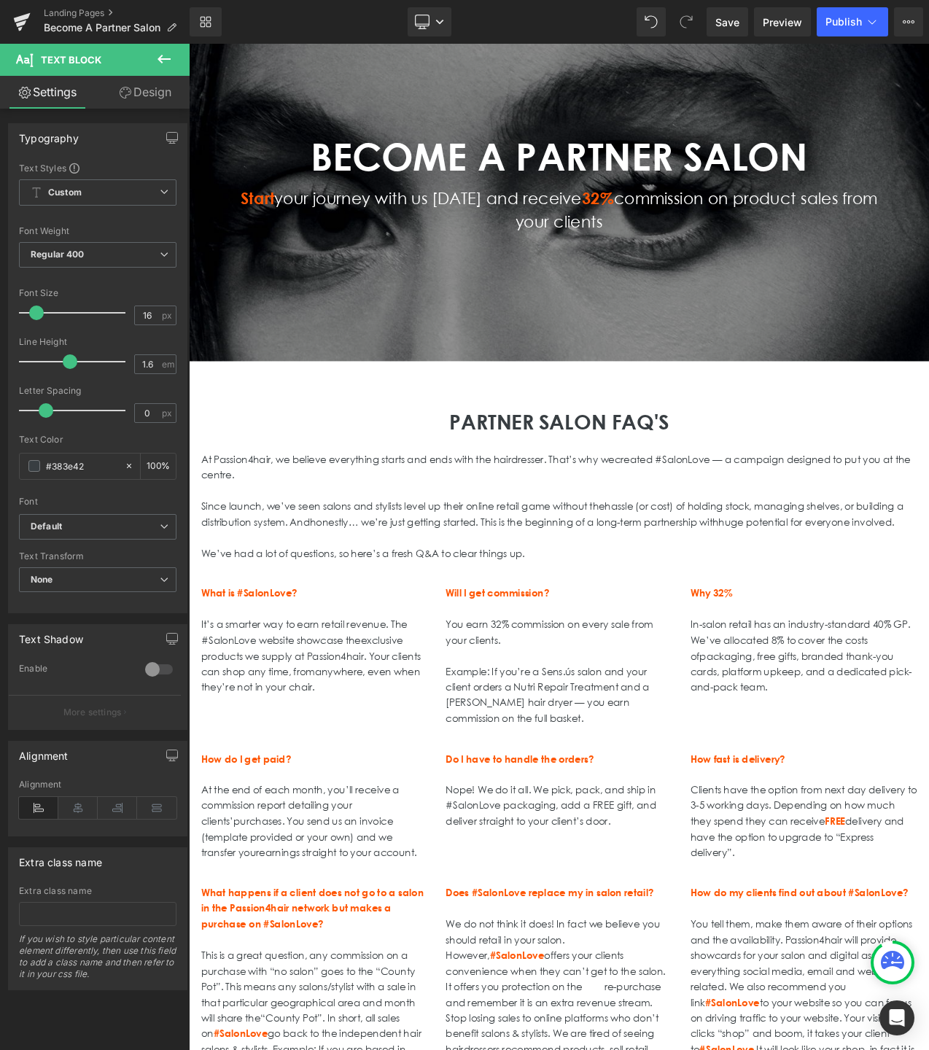
click at [860, 806] on span "packaging, free gifts, branded thank-you cards, platform upkeep, and a dedicate…" at bounding box center [919, 792] width 264 height 52
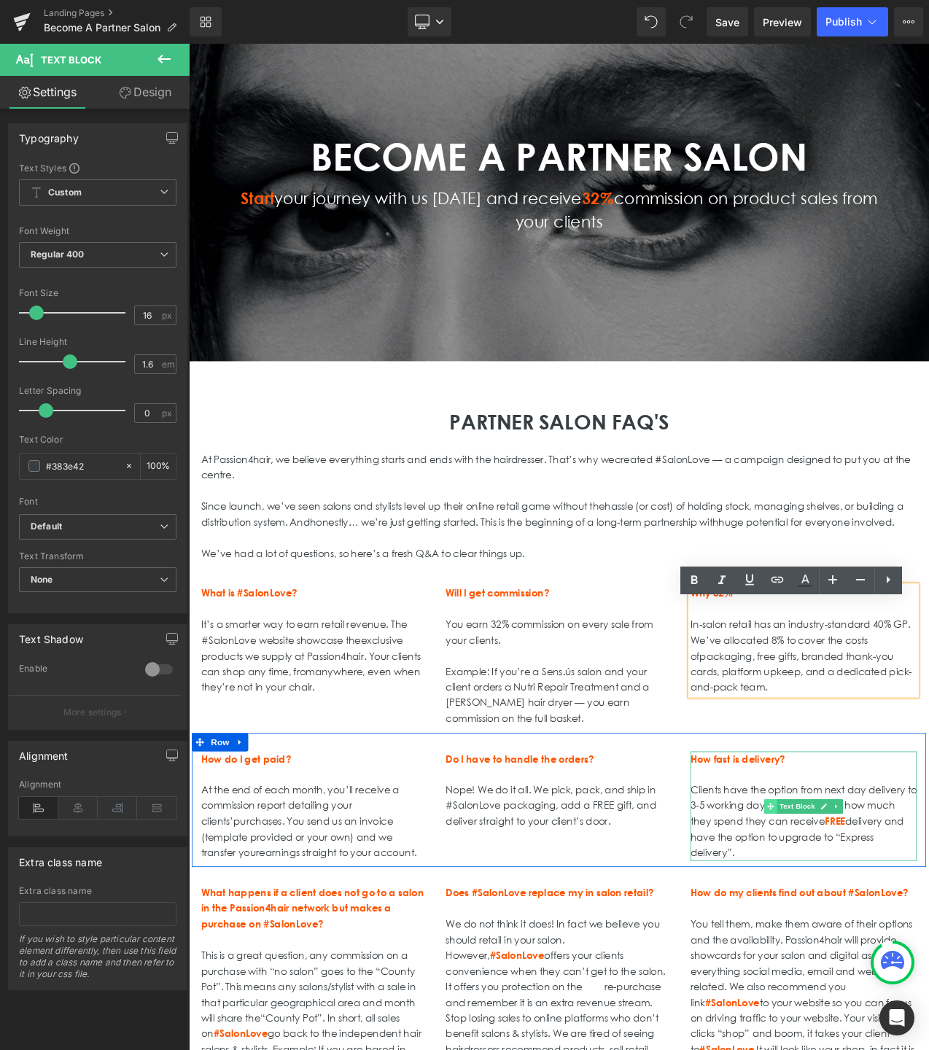
click at [875, 962] on span at bounding box center [882, 952] width 15 height 17
click at [845, 1018] on p "Clients have the option from next day delivery to 3-5 working days. Depending o…" at bounding box center [922, 970] width 270 height 93
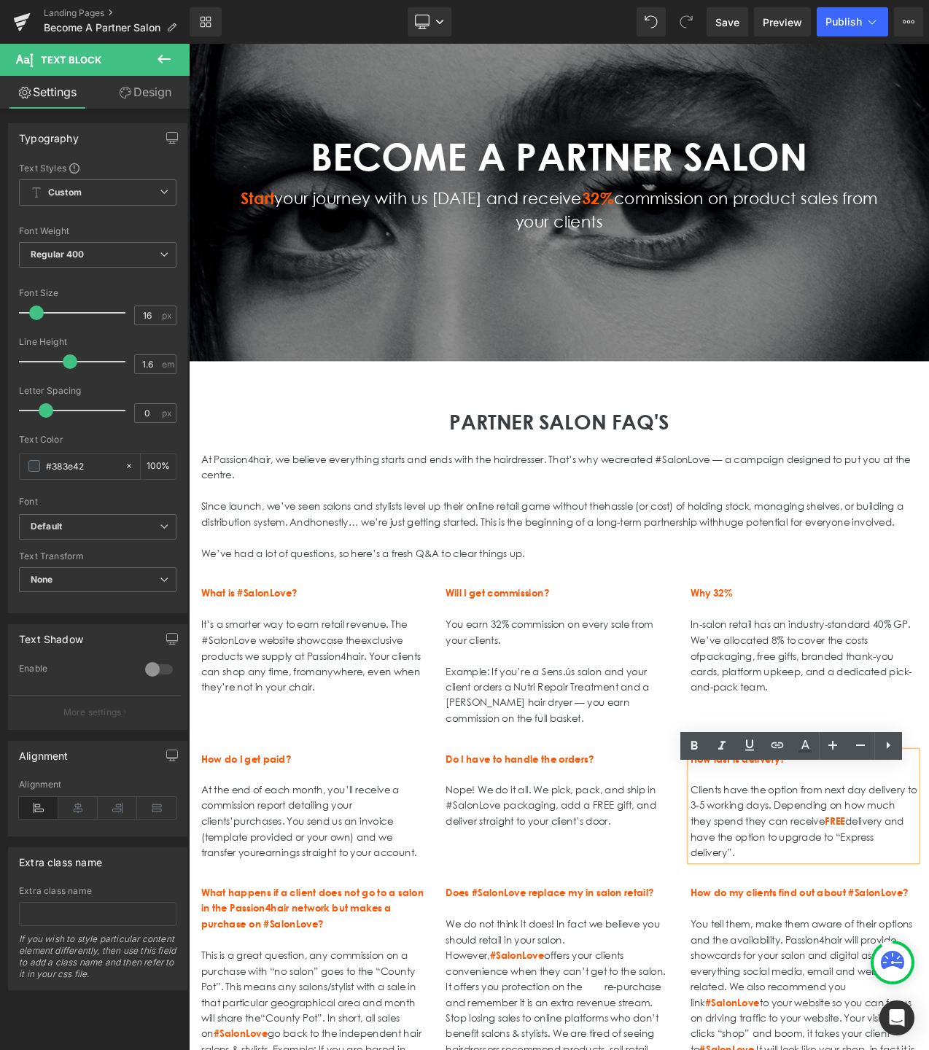
drag, startPoint x: 852, startPoint y: 1027, endPoint x: 788, endPoint y: 946, distance: 103.3
click at [788, 946] on p "Clients have the option from next day delivery to 3-5 working days. Depending o…" at bounding box center [922, 970] width 270 height 93
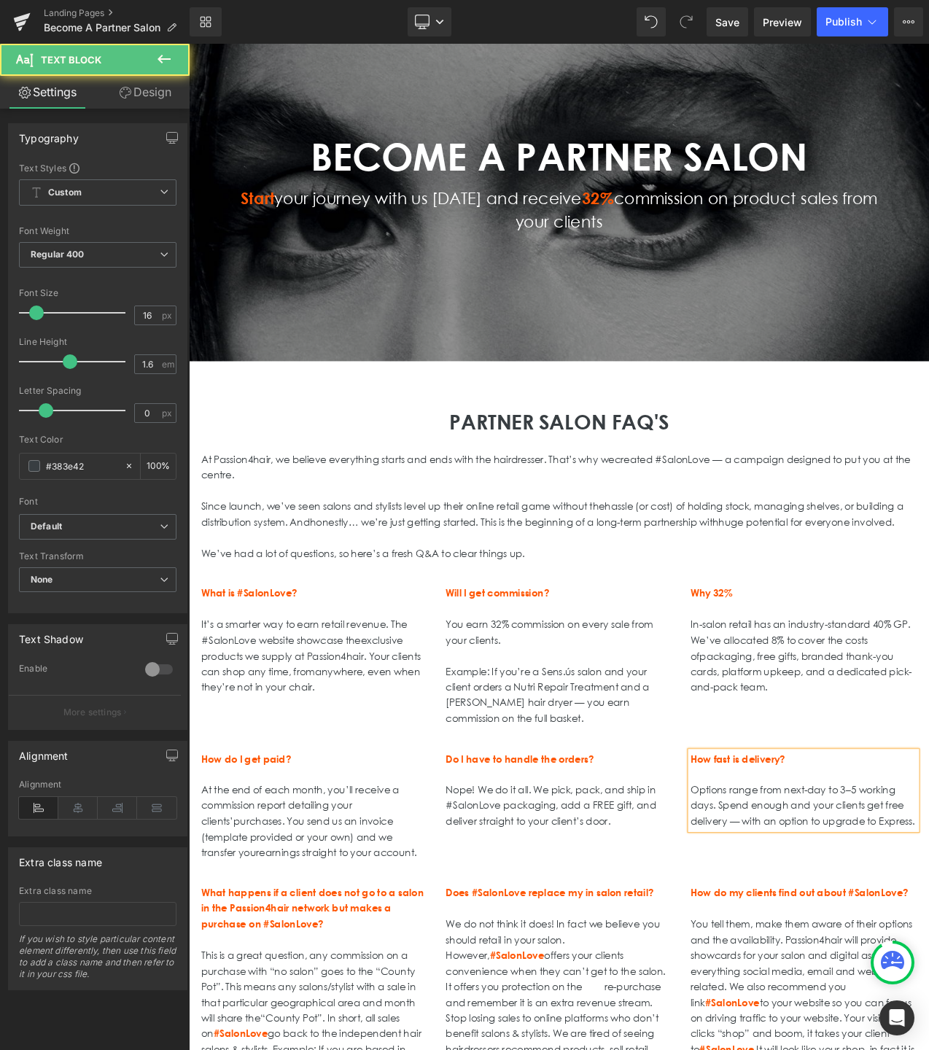
click at [790, 962] on p "Options range from next-day to 3–5 working days. Spend enough and your clients …" at bounding box center [922, 942] width 270 height 37
click at [787, 981] on p "delivery — with an option to upgrade to Express." at bounding box center [922, 971] width 270 height 19
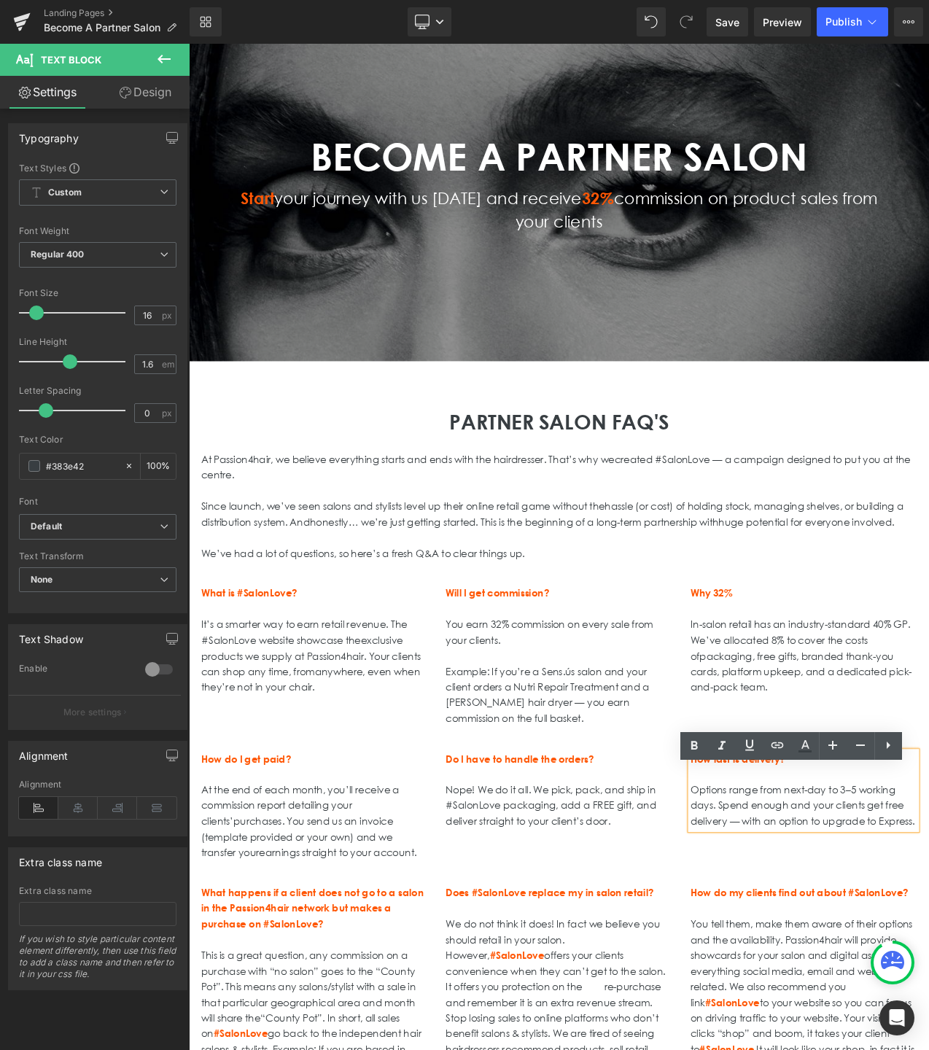
click at [787, 981] on p "delivery — with an option to upgrade to Express." at bounding box center [922, 971] width 270 height 19
click at [696, 1019] on div "How do I get paid? At the end of each month, you’ll receive a commission report…" at bounding box center [629, 945] width 875 height 160
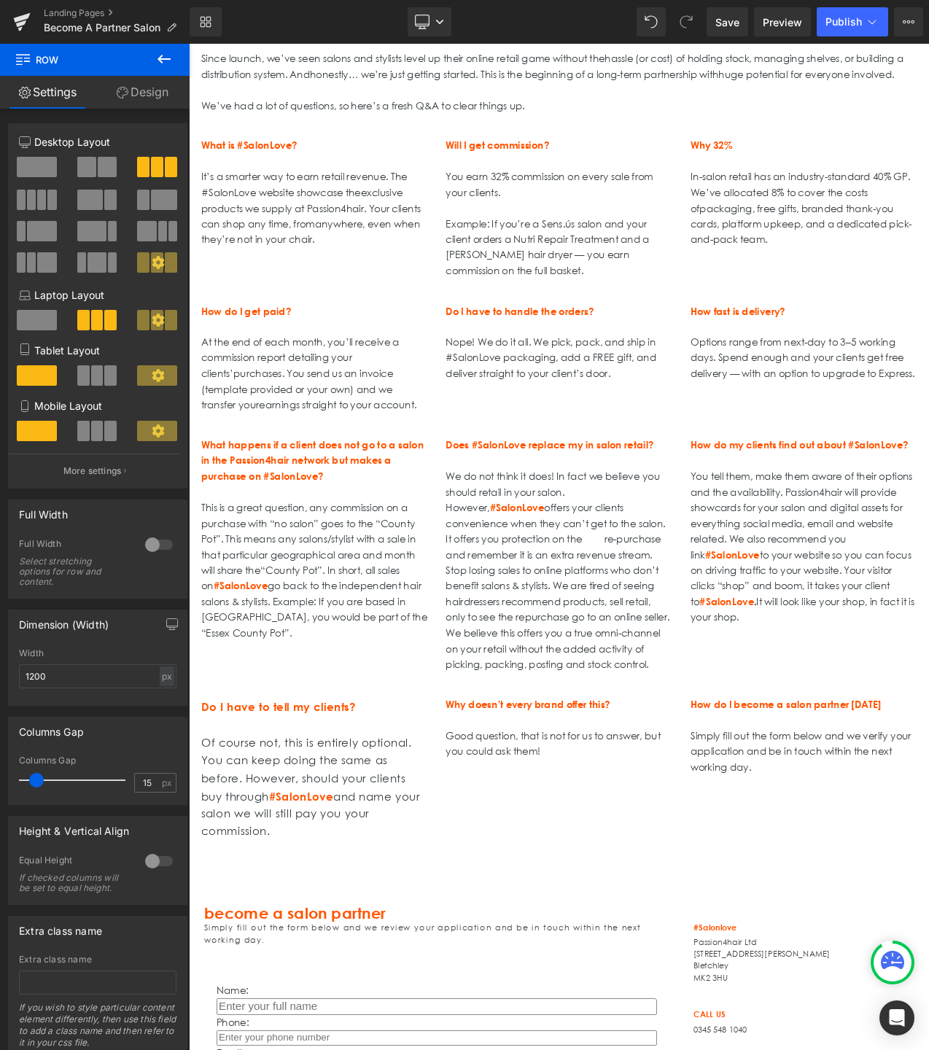
scroll to position [460, 0]
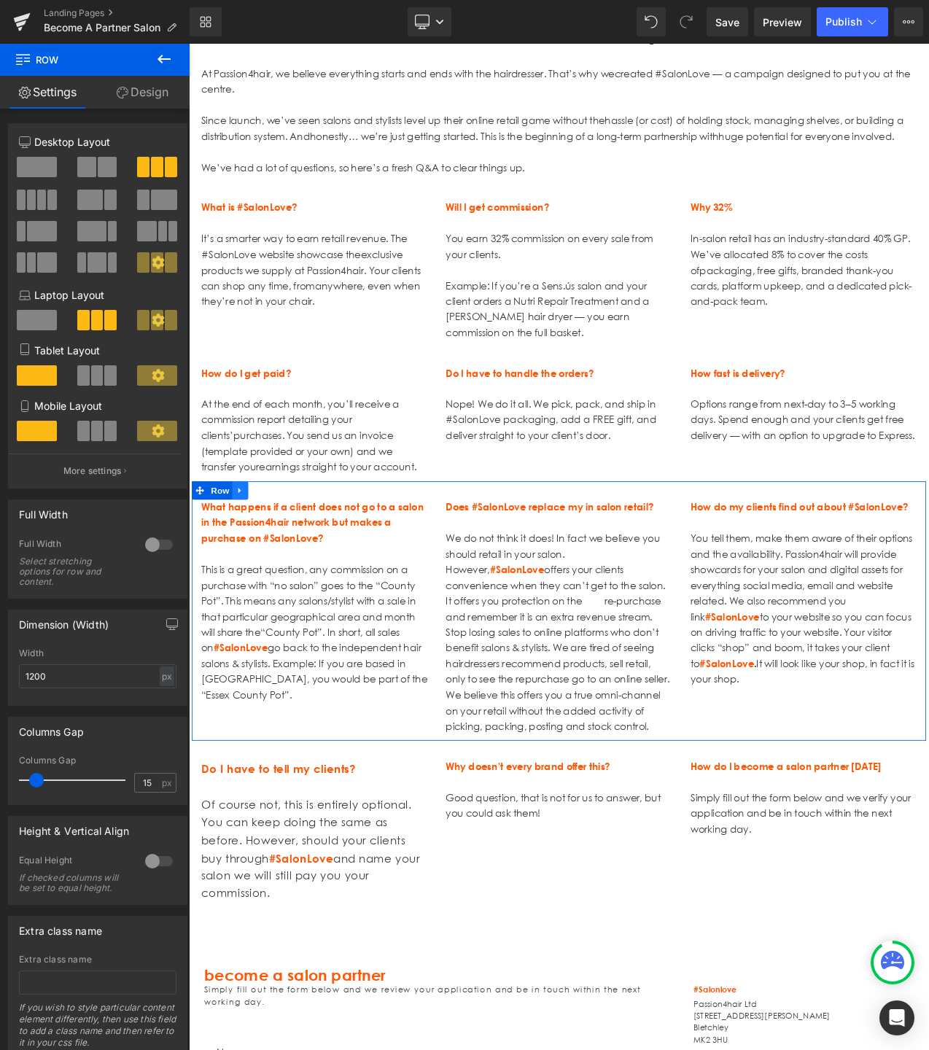
click at [257, 587] on link at bounding box center [250, 576] width 19 height 22
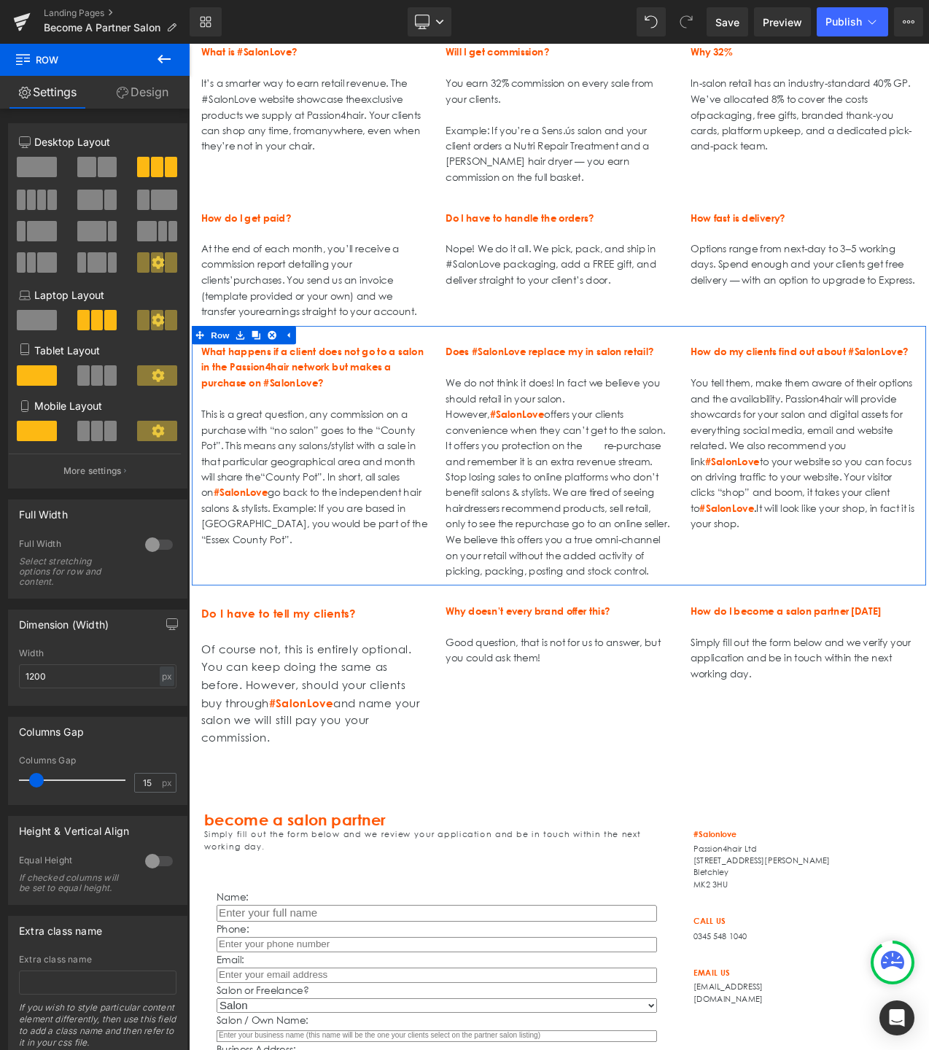
scroll to position [647, 0]
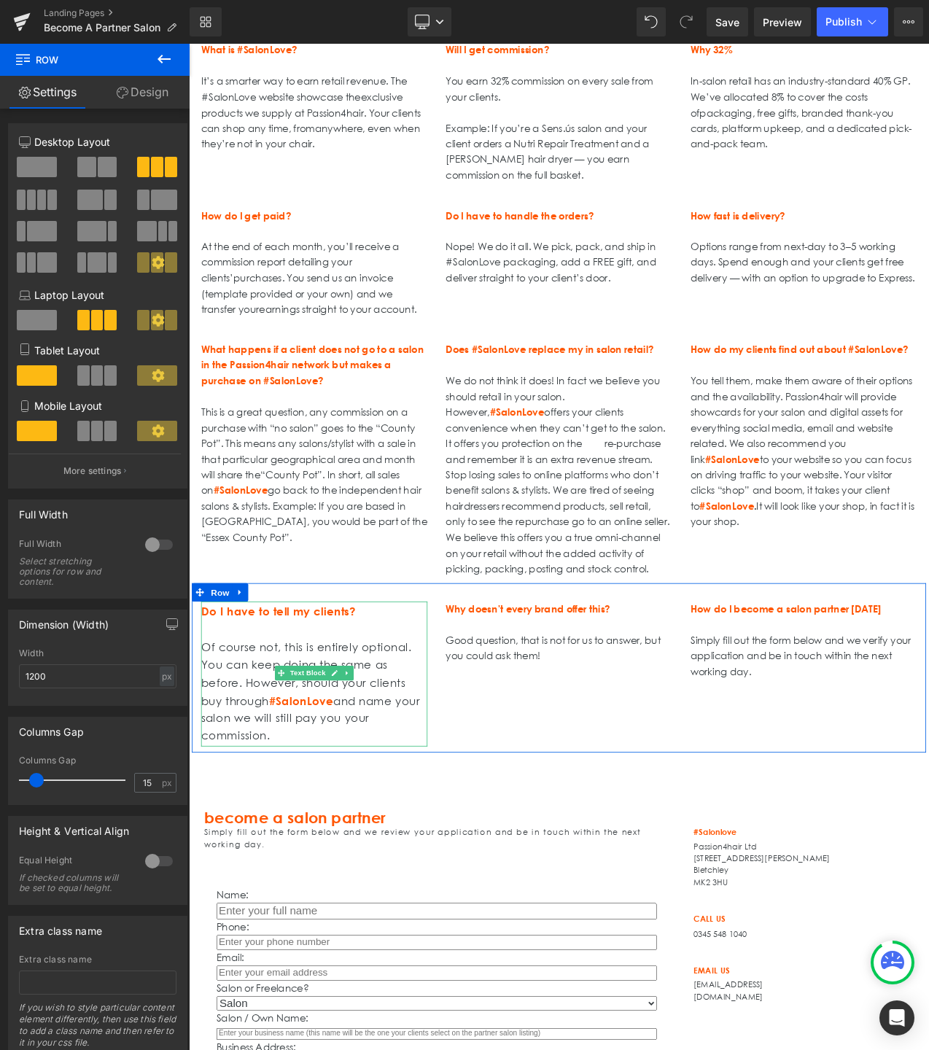
click at [312, 880] on p "Of course not, this is entirely optional. You can keep doing the same as before…" at bounding box center [338, 816] width 270 height 127
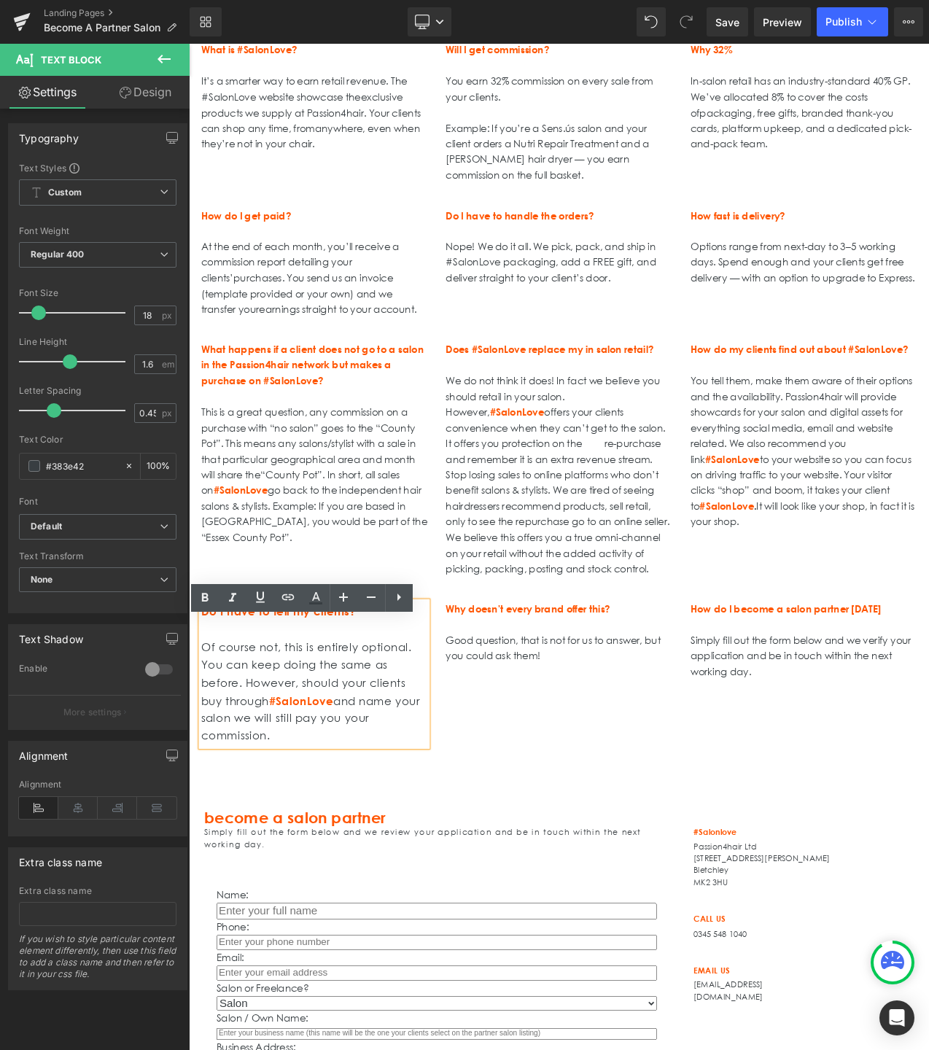
drag, startPoint x: 303, startPoint y: 884, endPoint x: 205, endPoint y: 787, distance: 137.1
click at [205, 787] on p "Of course not, this is entirely optional. You can keep doing the same as before…" at bounding box center [338, 816] width 270 height 127
paste div
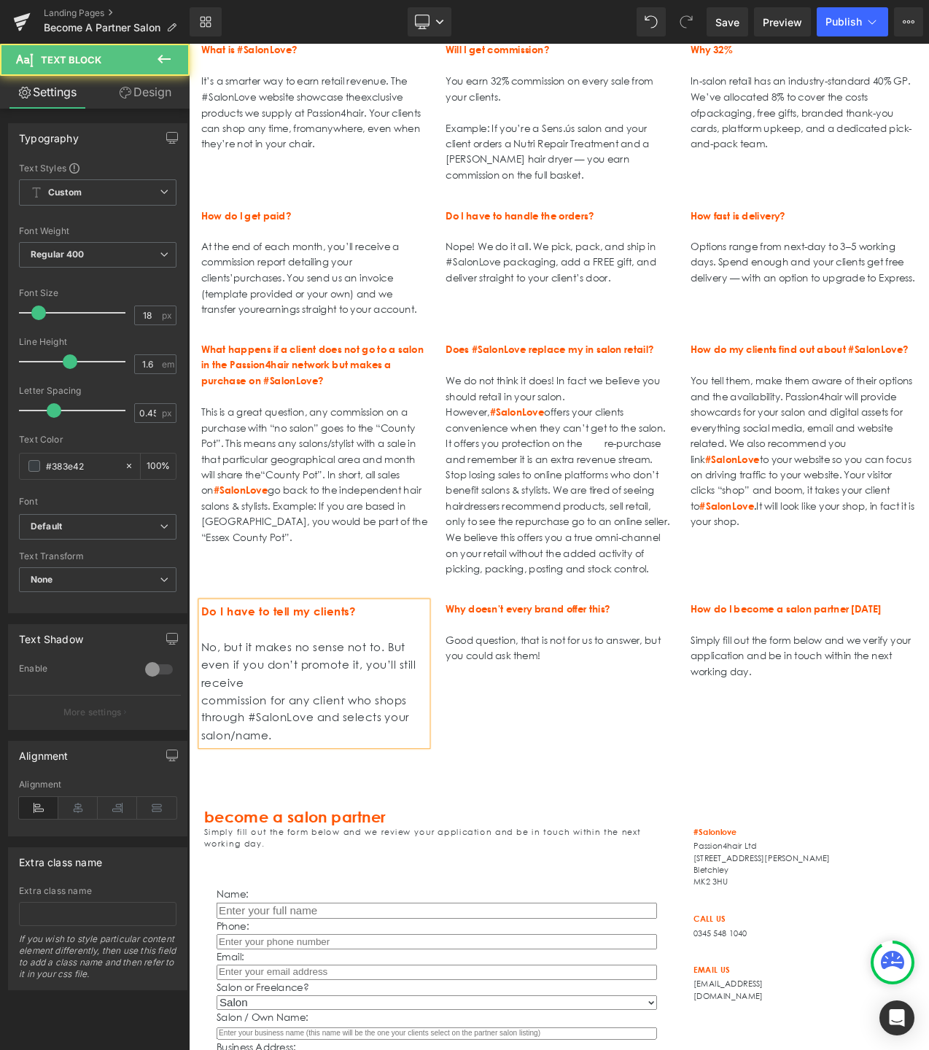
drag, startPoint x: 204, startPoint y: 846, endPoint x: 208, endPoint y: 861, distance: 15.0
click at [204, 846] on p "commission for any client who shops through #SalonLove and selects your salon/n…" at bounding box center [338, 848] width 270 height 63
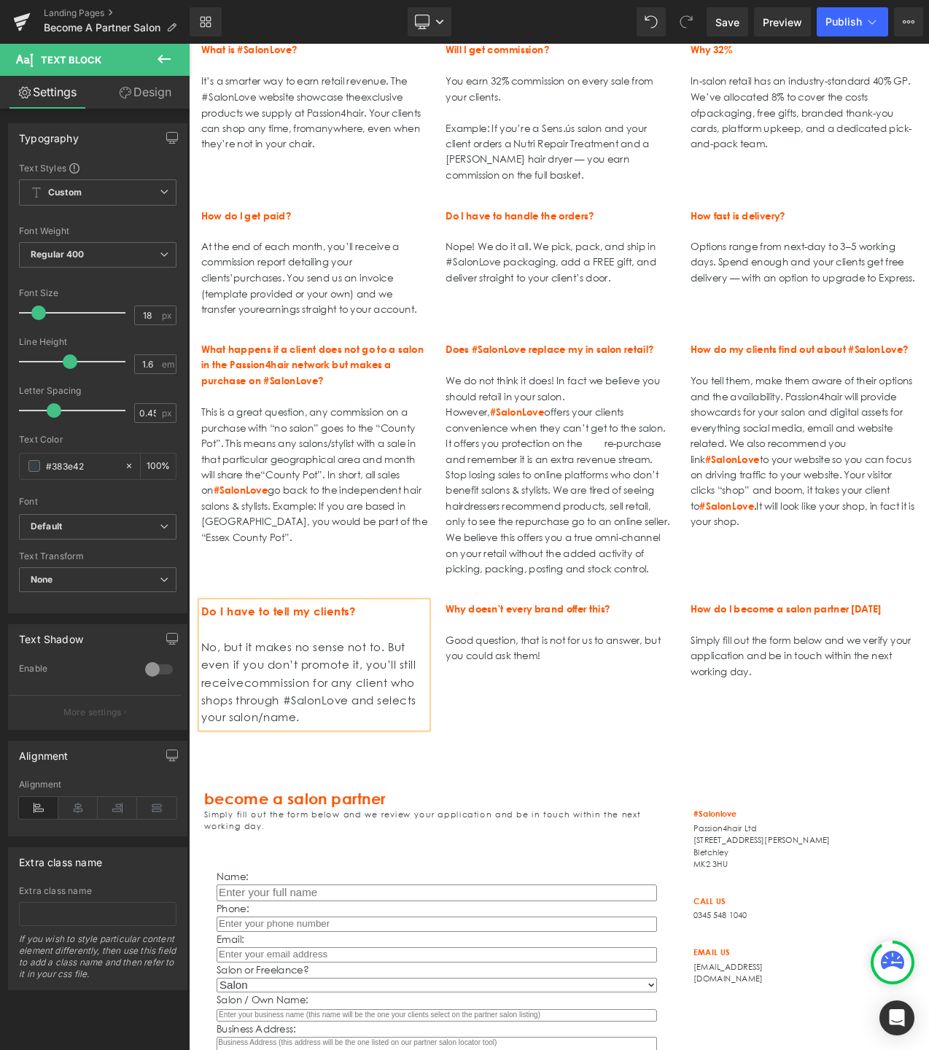
click at [550, 868] on div "Do I have to tell my clients? No, but it makes no sense not to. But even if you…" at bounding box center [629, 777] width 875 height 181
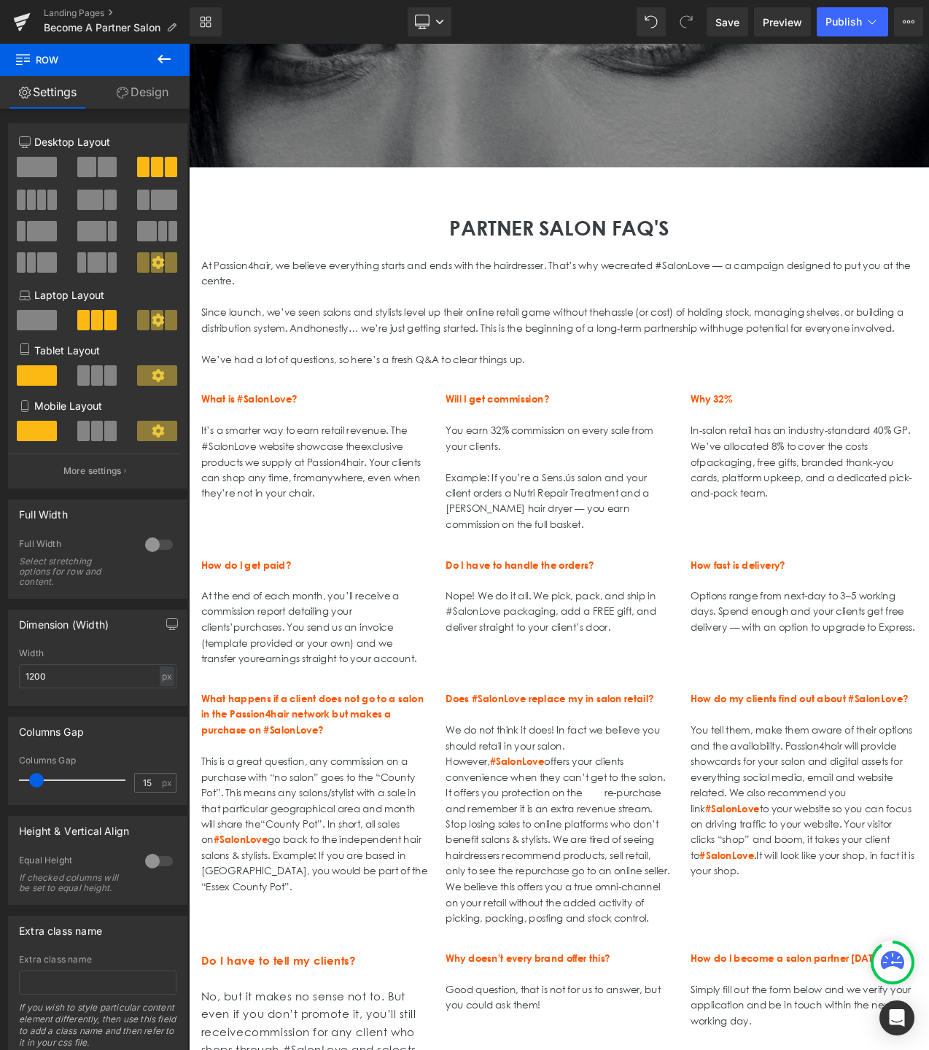
scroll to position [0, 0]
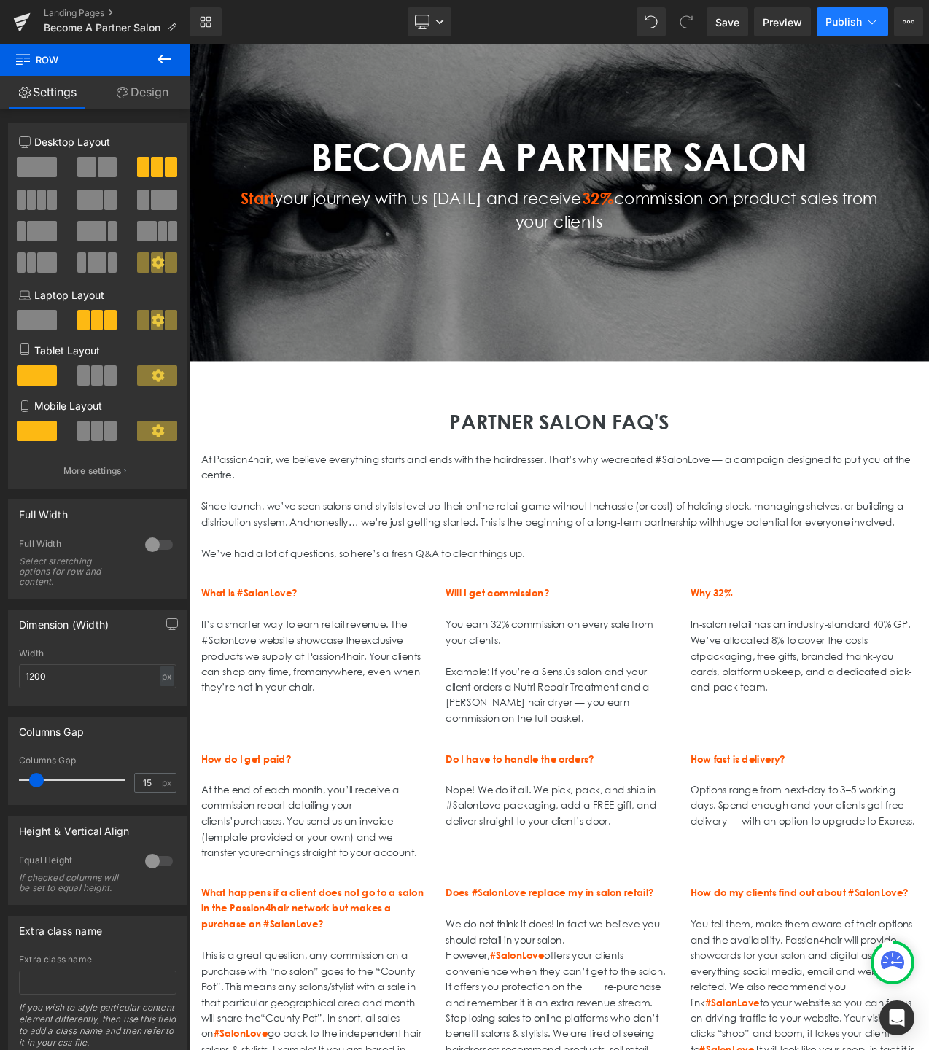
click at [846, 30] on button "Publish" at bounding box center [852, 21] width 71 height 29
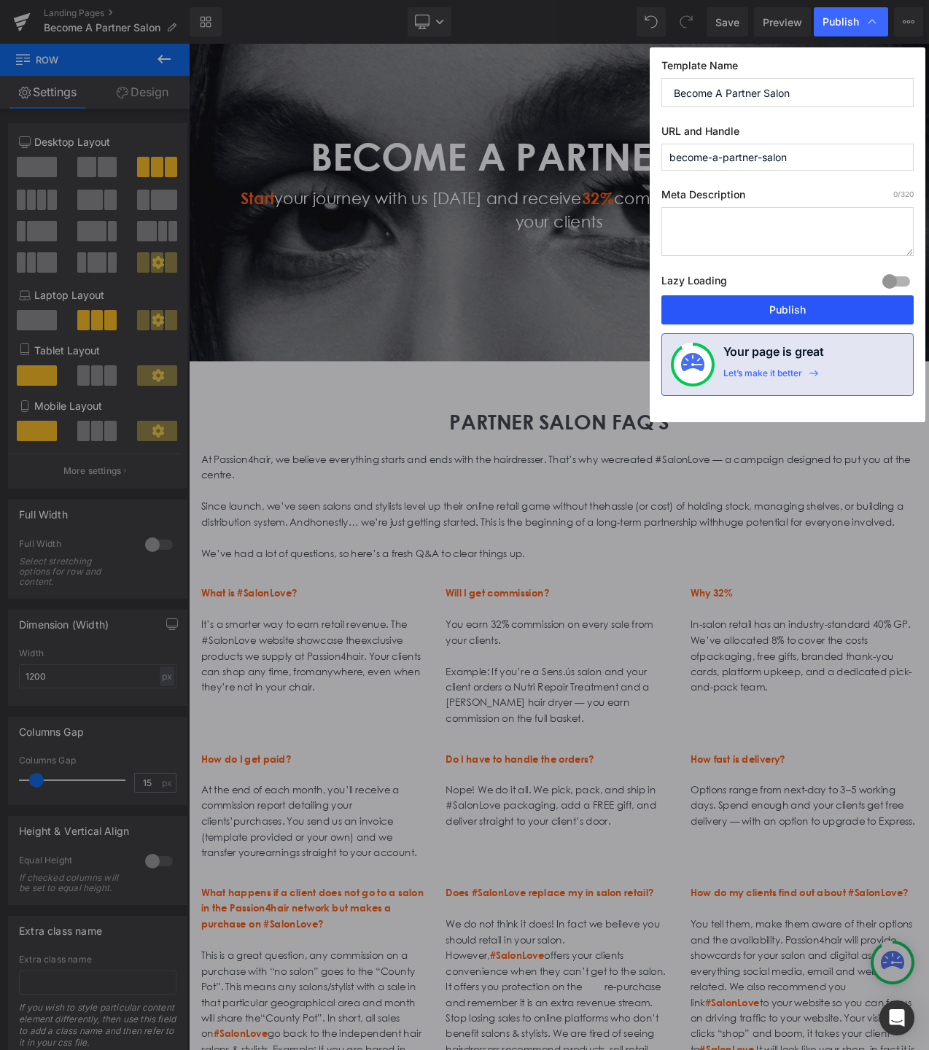
click at [771, 309] on button "Publish" at bounding box center [787, 309] width 252 height 29
